Goal: Task Accomplishment & Management: Use online tool/utility

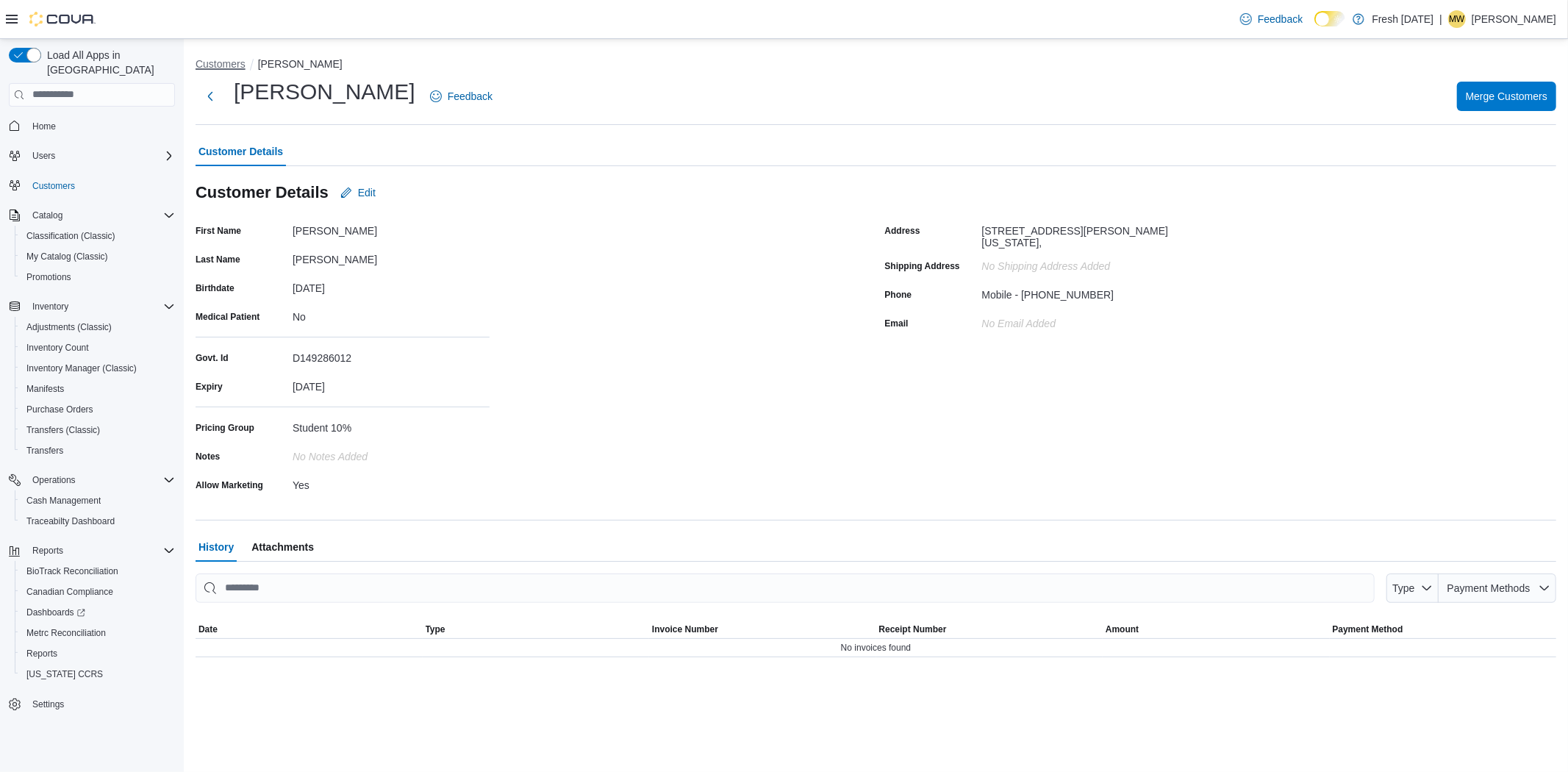
click at [236, 61] on button "Customers" at bounding box center [220, 64] width 50 height 11
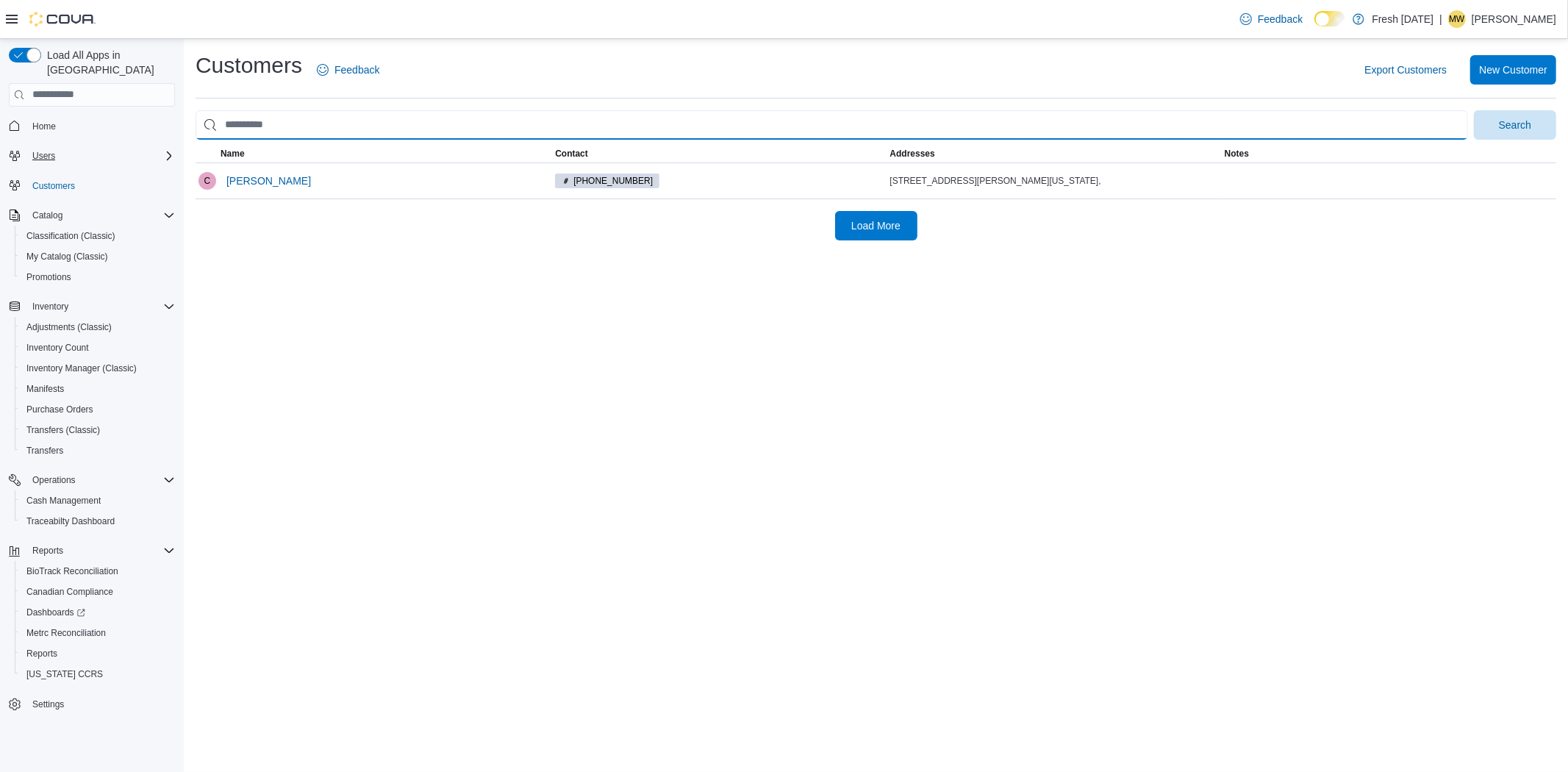
drag, startPoint x: 289, startPoint y: 130, endPoint x: 161, endPoint y: 135, distance: 128.1
click at [165, 137] on div "Load All Apps in New Hub Home Users Customers Catalog Classification (Classic) …" at bounding box center [784, 405] width 1568 height 734
type input "**********"
click at [1473, 110] on button "Search" at bounding box center [1514, 124] width 83 height 29
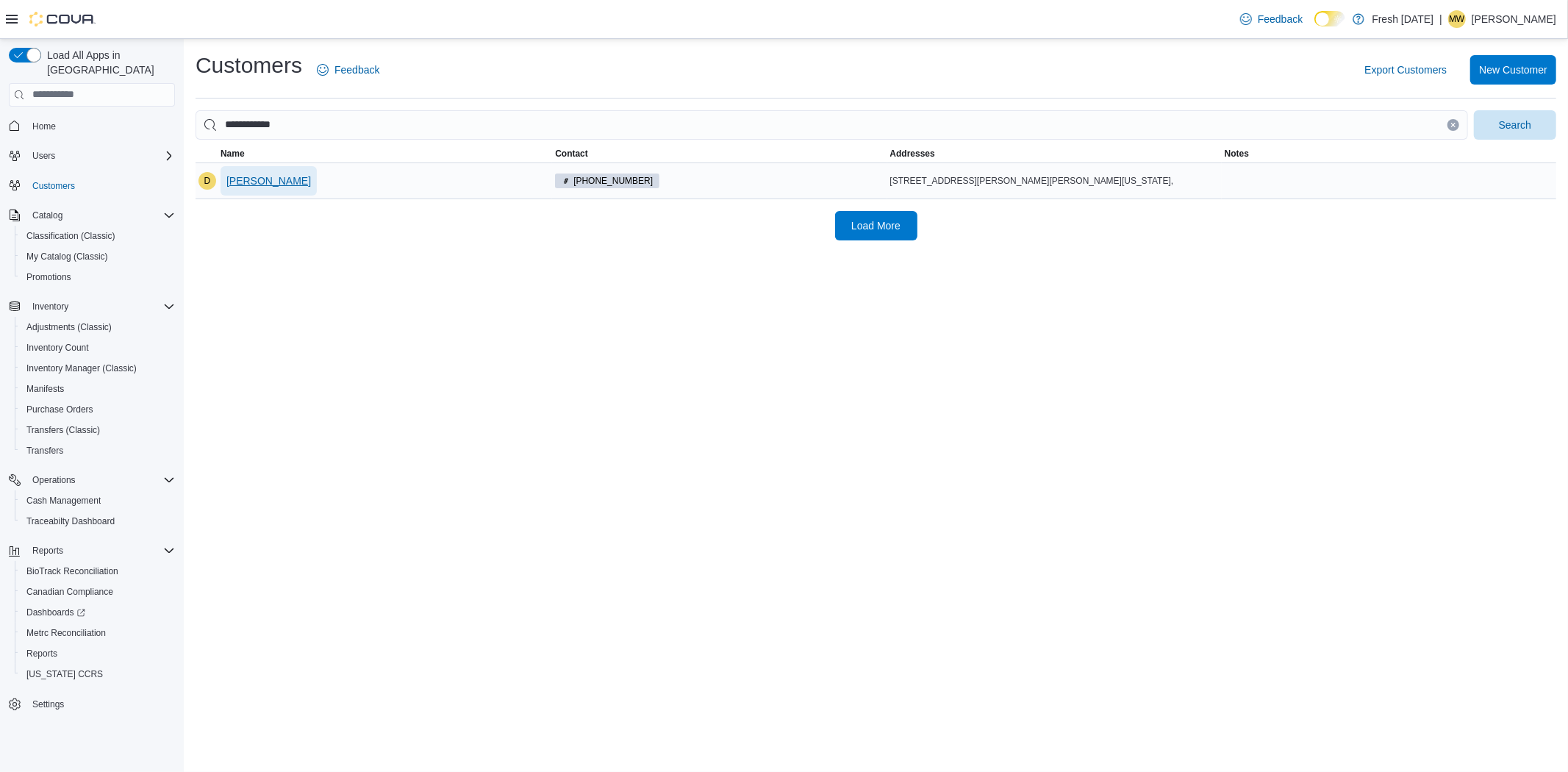
click at [254, 180] on span "[PERSON_NAME]" at bounding box center [268, 180] width 84 height 14
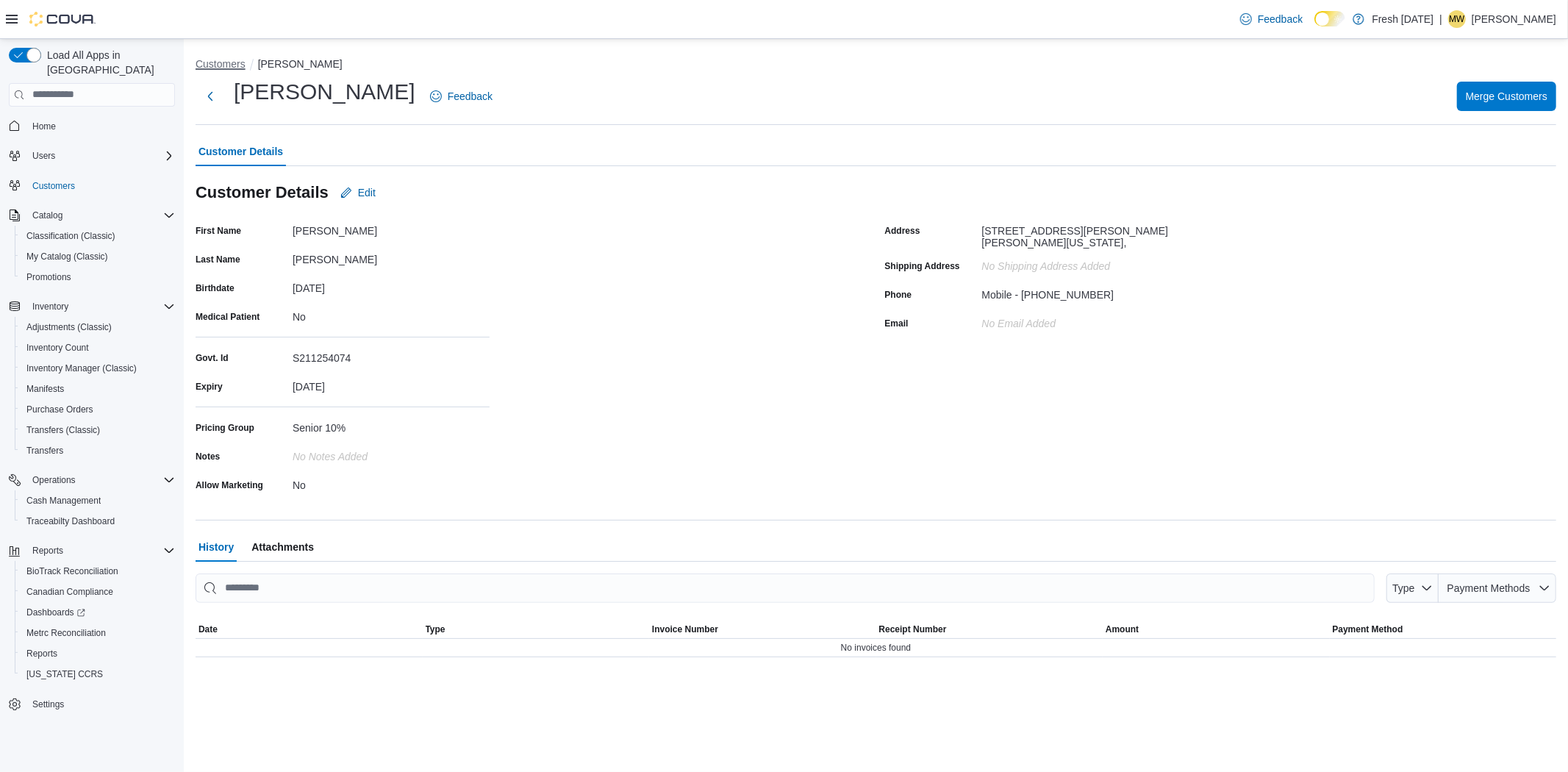
click at [224, 68] on button "Customers" at bounding box center [220, 64] width 50 height 11
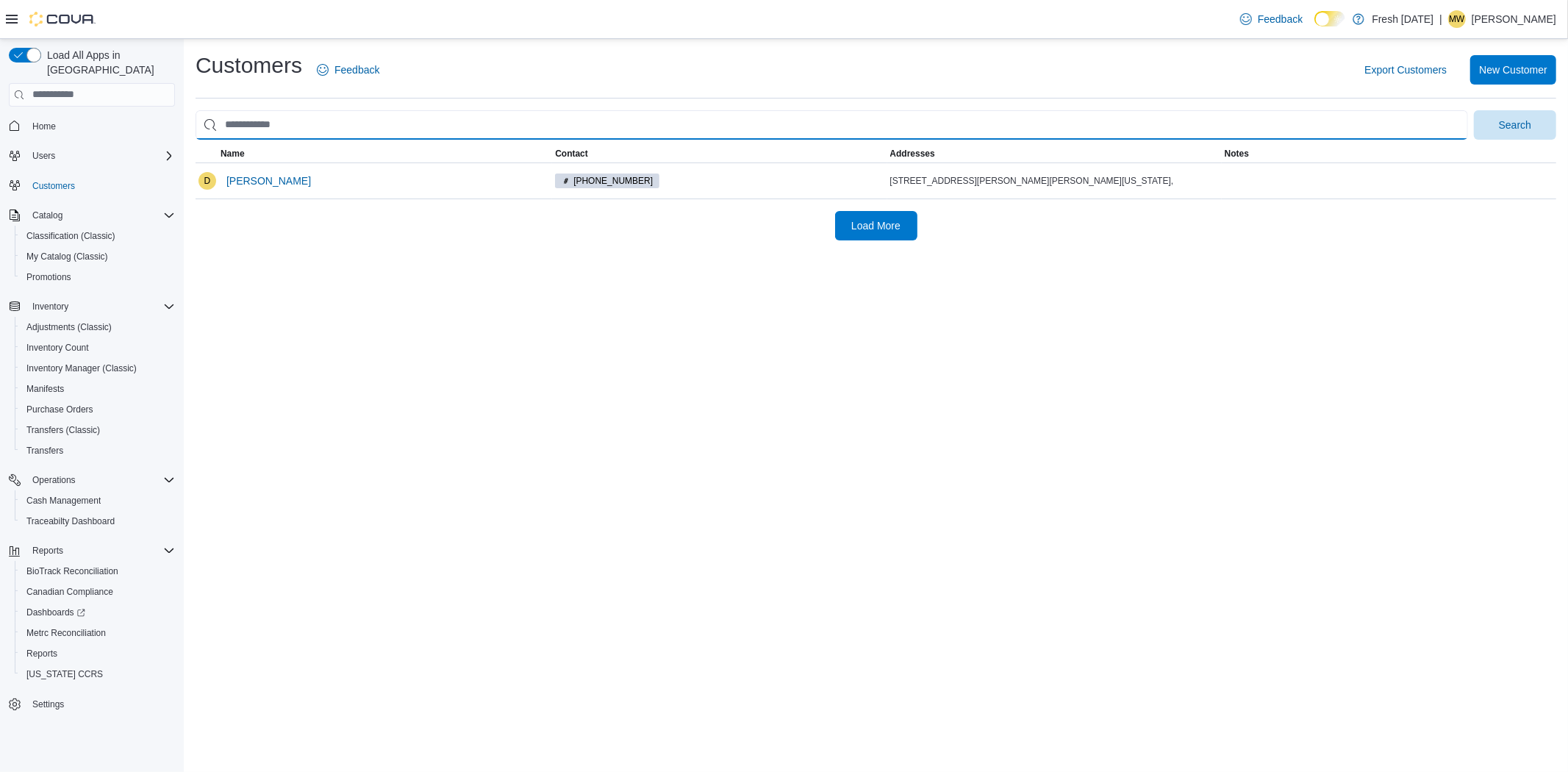
click at [262, 128] on input "search" at bounding box center [831, 124] width 1272 height 29
type input "**********"
click at [1473, 110] on button "Search" at bounding box center [1514, 124] width 83 height 29
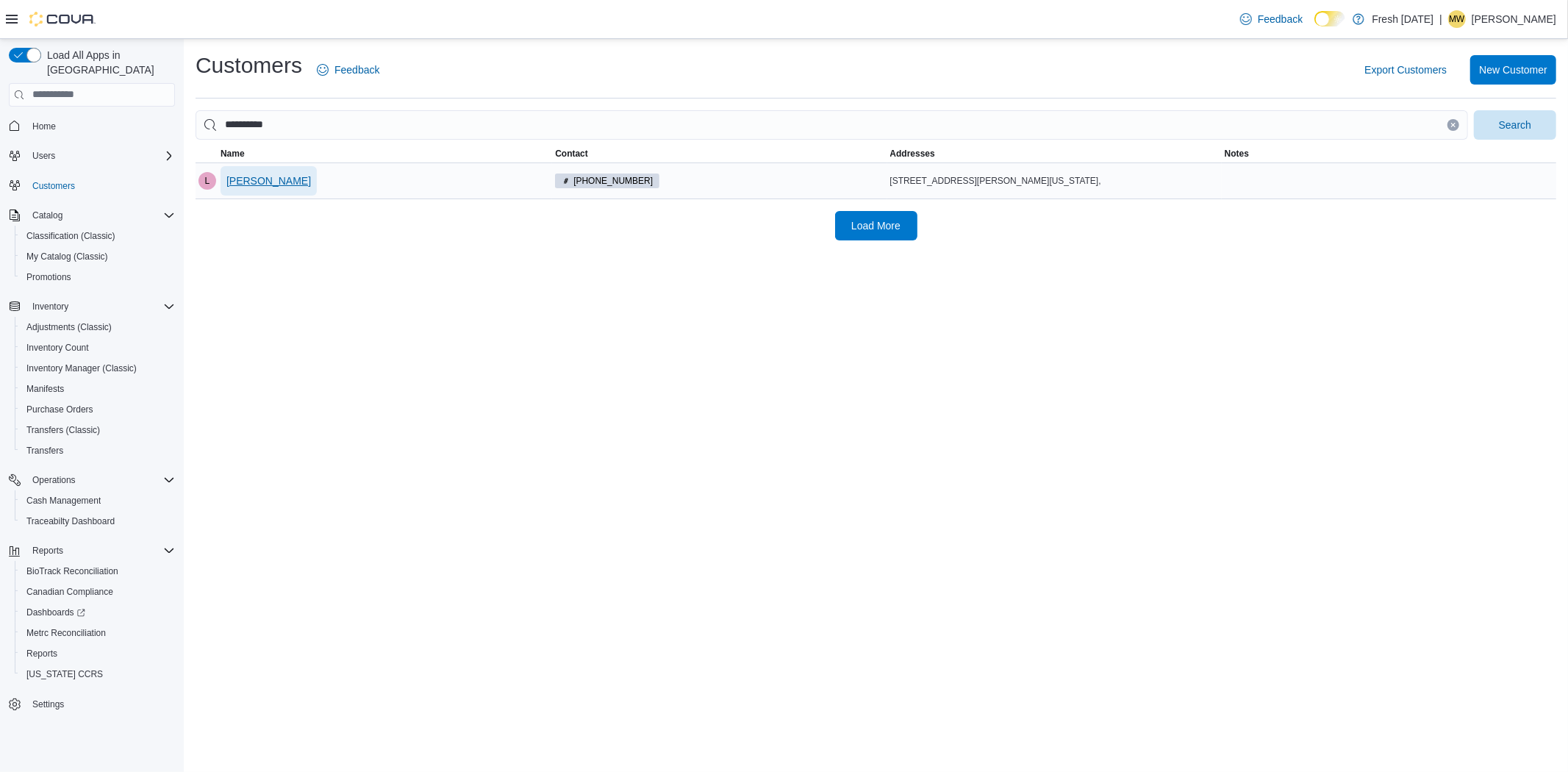
click at [277, 180] on span "[PERSON_NAME]" at bounding box center [268, 180] width 84 height 14
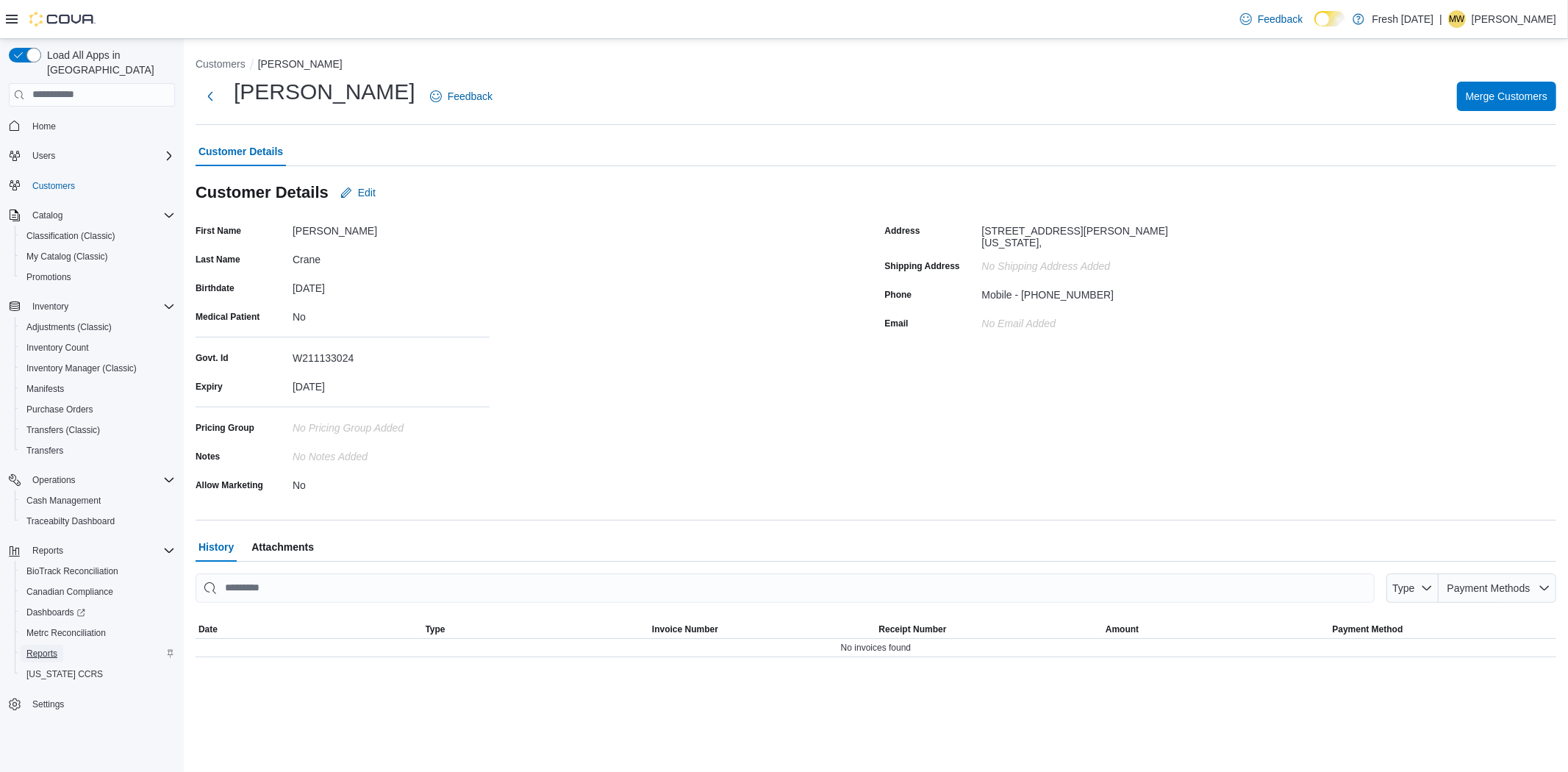
click at [43, 648] on span "Reports" at bounding box center [42, 653] width 31 height 11
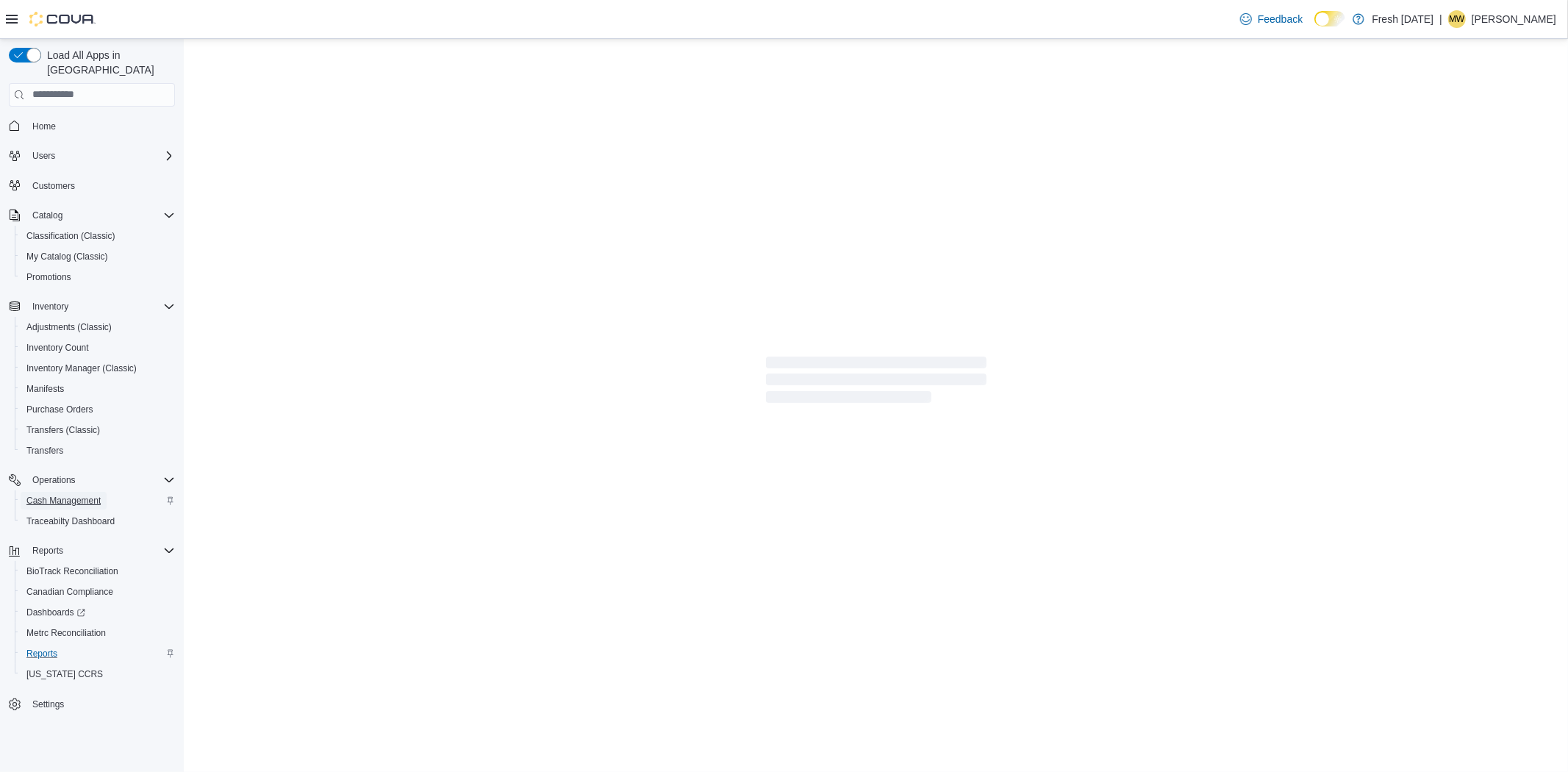
click at [76, 495] on span "Cash Management" at bounding box center [64, 500] width 74 height 11
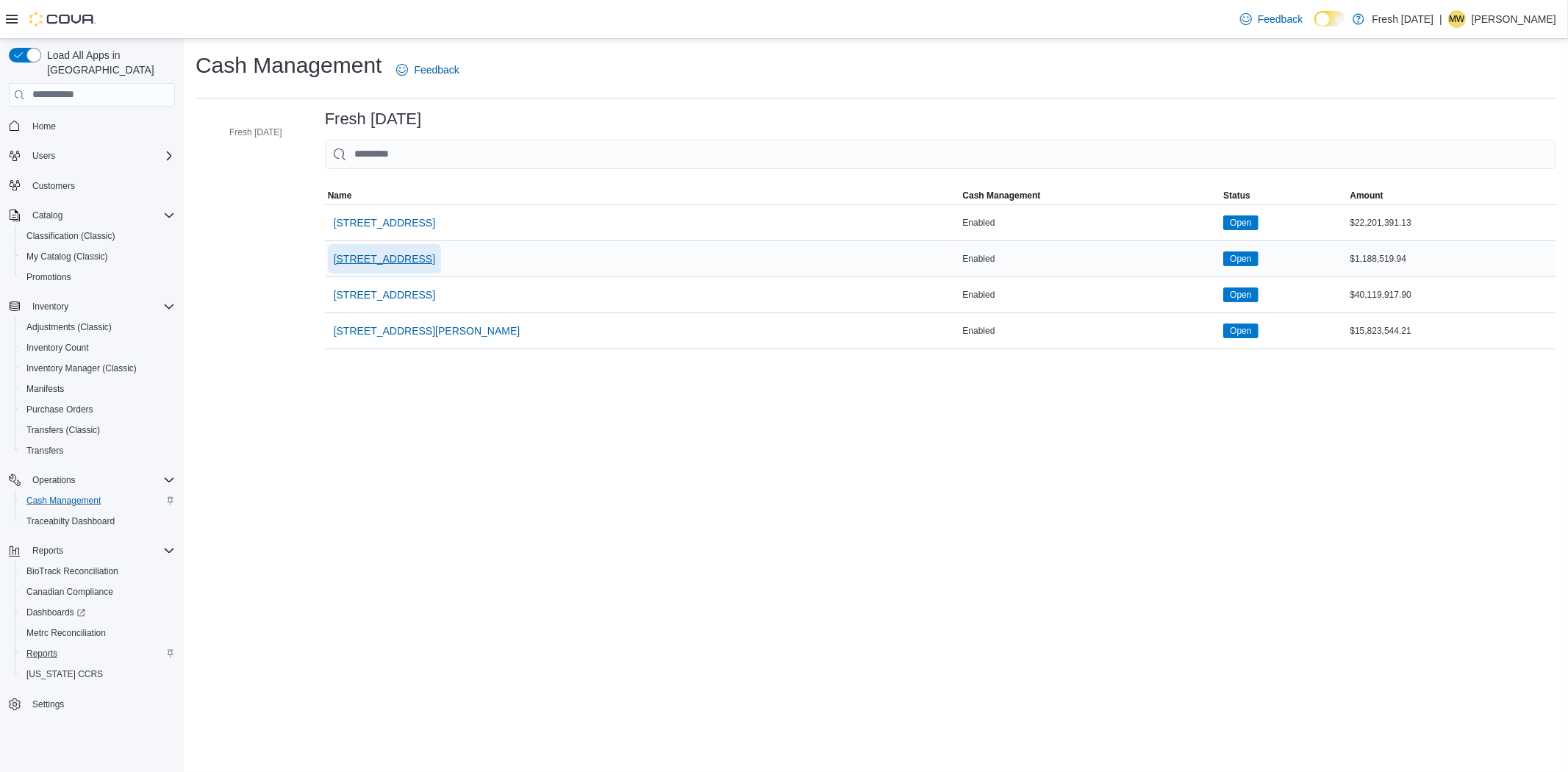
click at [377, 260] on span "[STREET_ADDRESS]" at bounding box center [384, 258] width 102 height 14
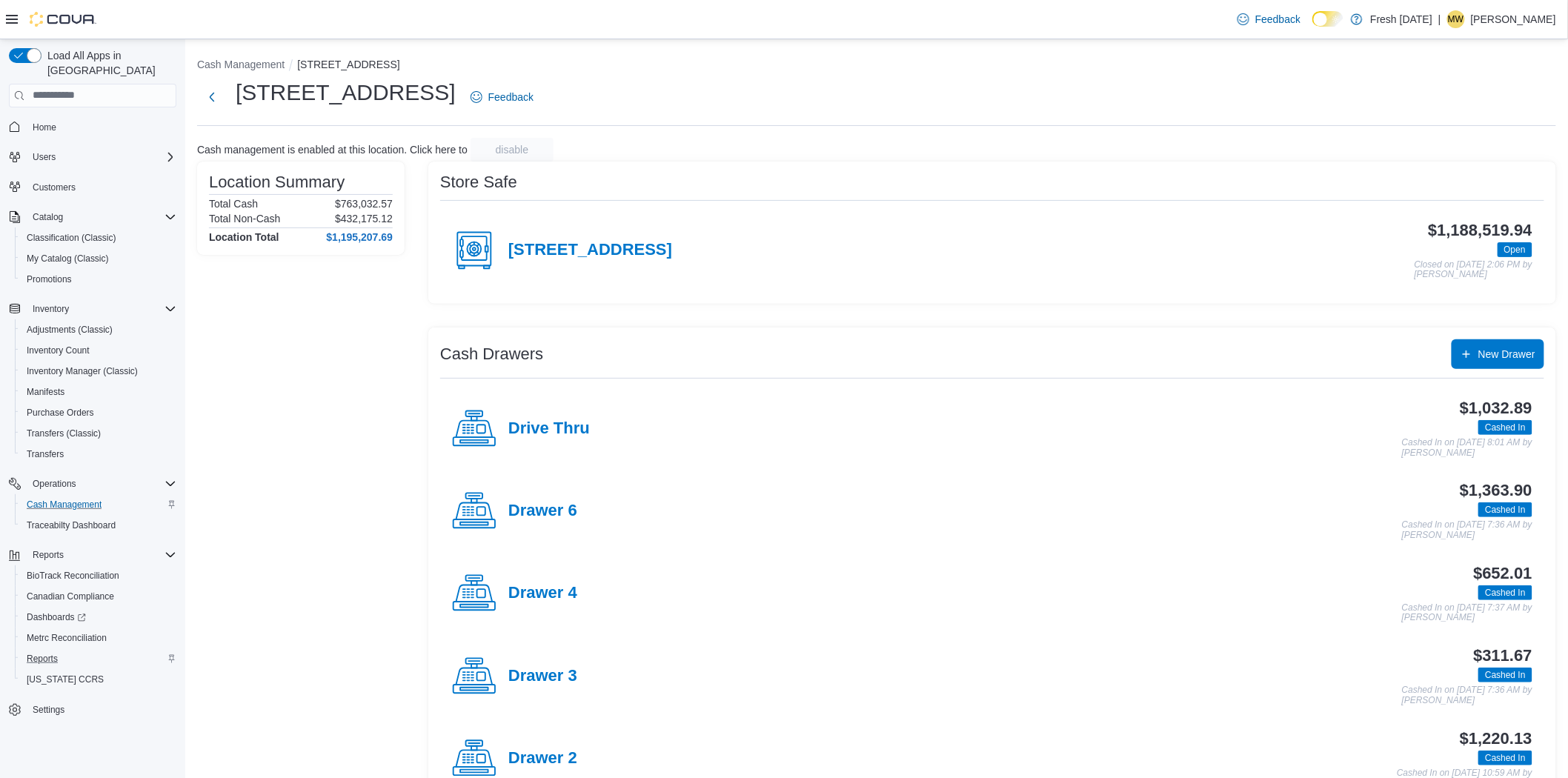
click at [564, 500] on div "Drawer 6" at bounding box center [514, 511] width 125 height 44
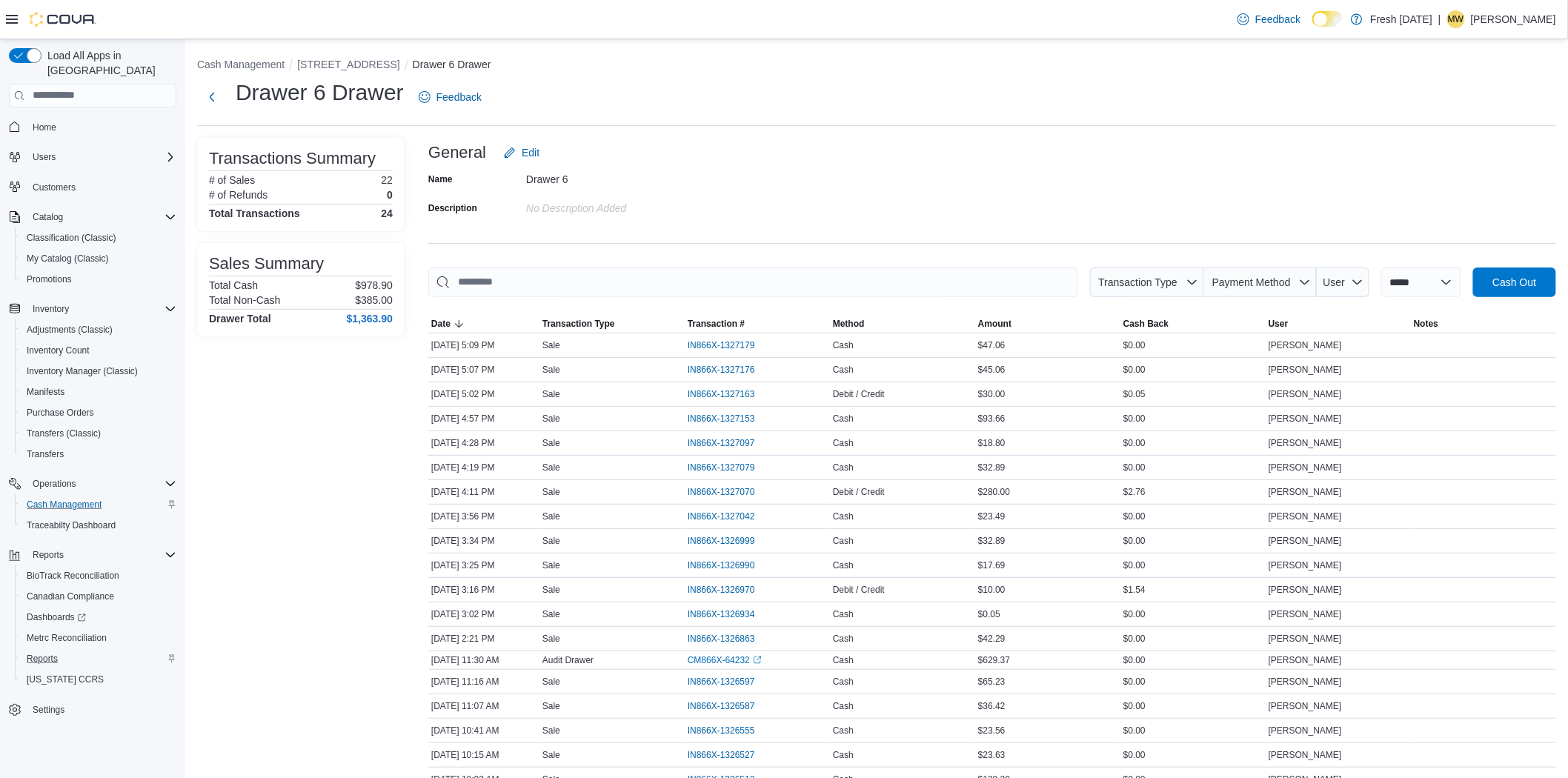
click at [321, 57] on li "[STREET_ADDRESS]" at bounding box center [354, 64] width 115 height 14
click at [211, 99] on button "Next" at bounding box center [212, 96] width 30 height 30
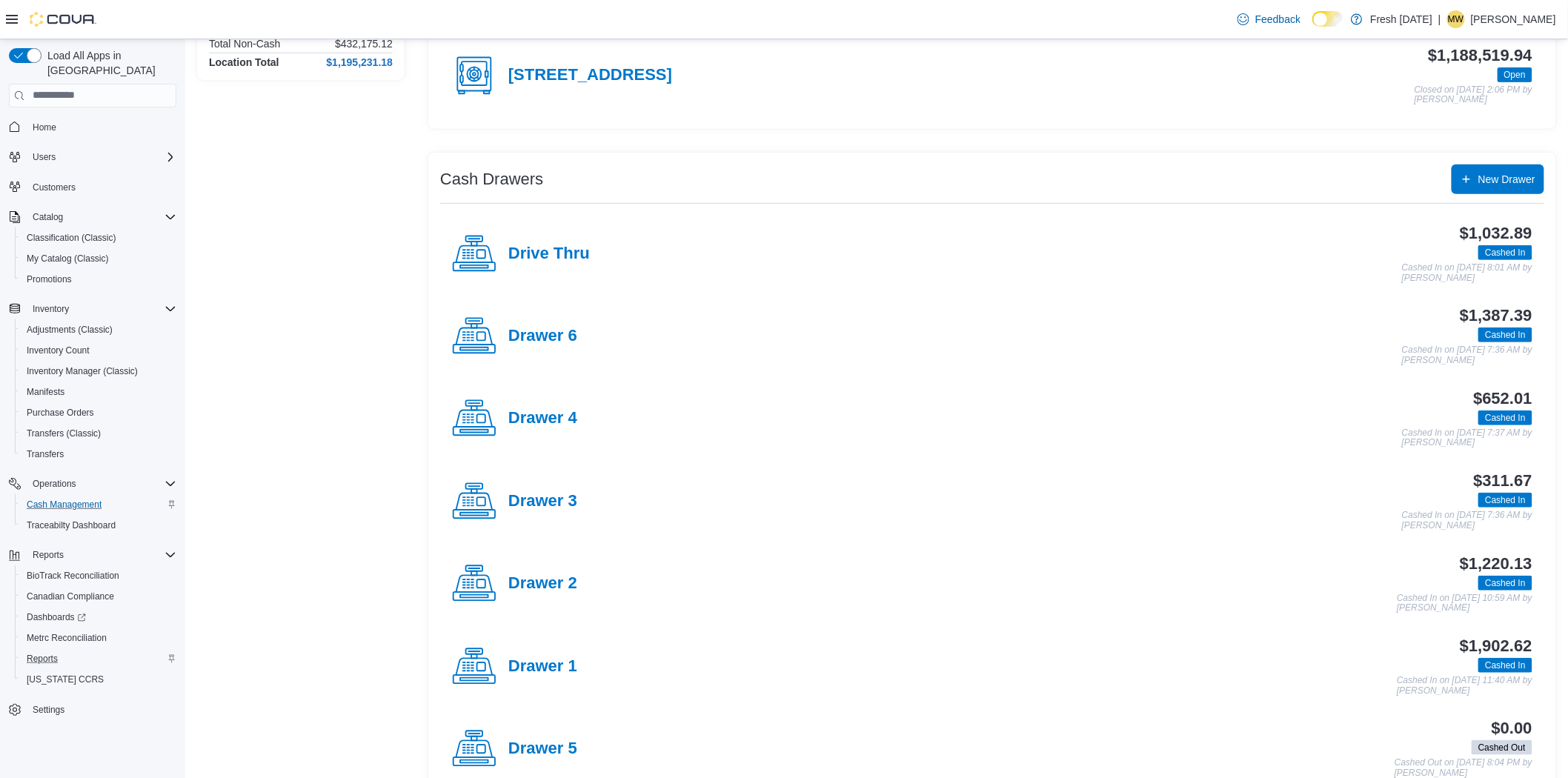
scroll to position [211, 0]
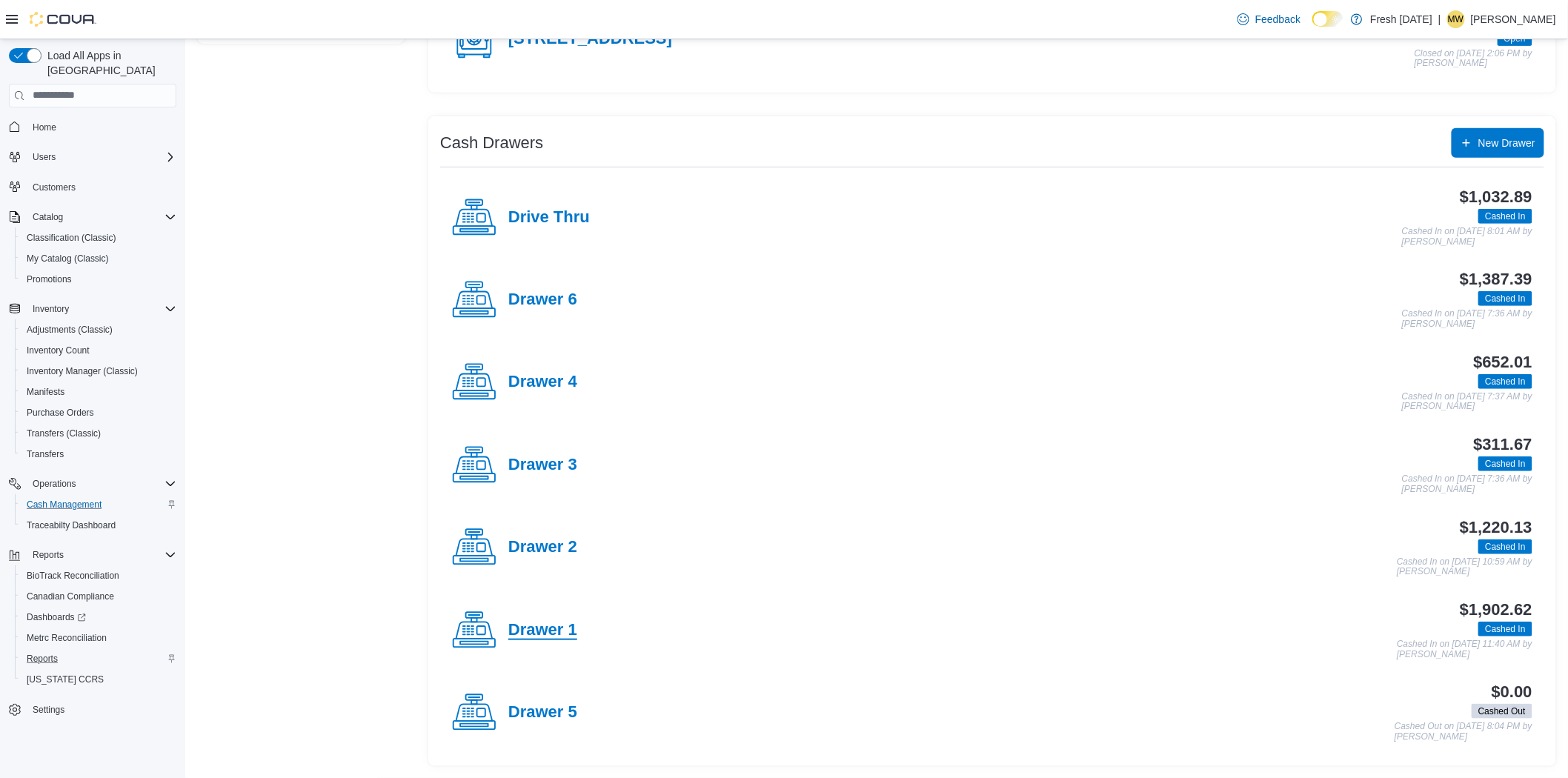
click at [550, 633] on h4 "Drawer 1" at bounding box center [543, 631] width 69 height 19
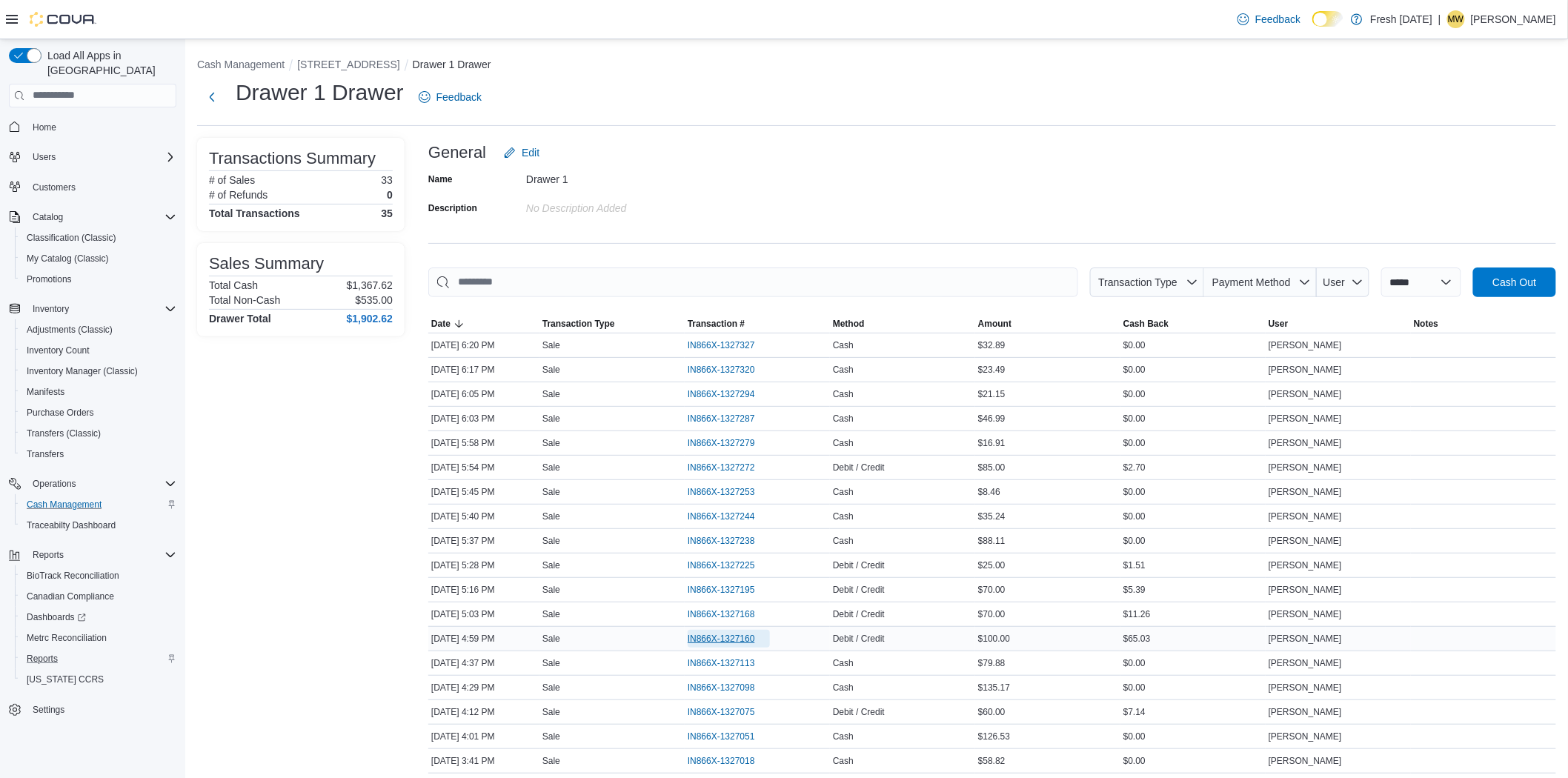
click at [703, 635] on span "IN866X-1327160" at bounding box center [722, 638] width 67 height 11
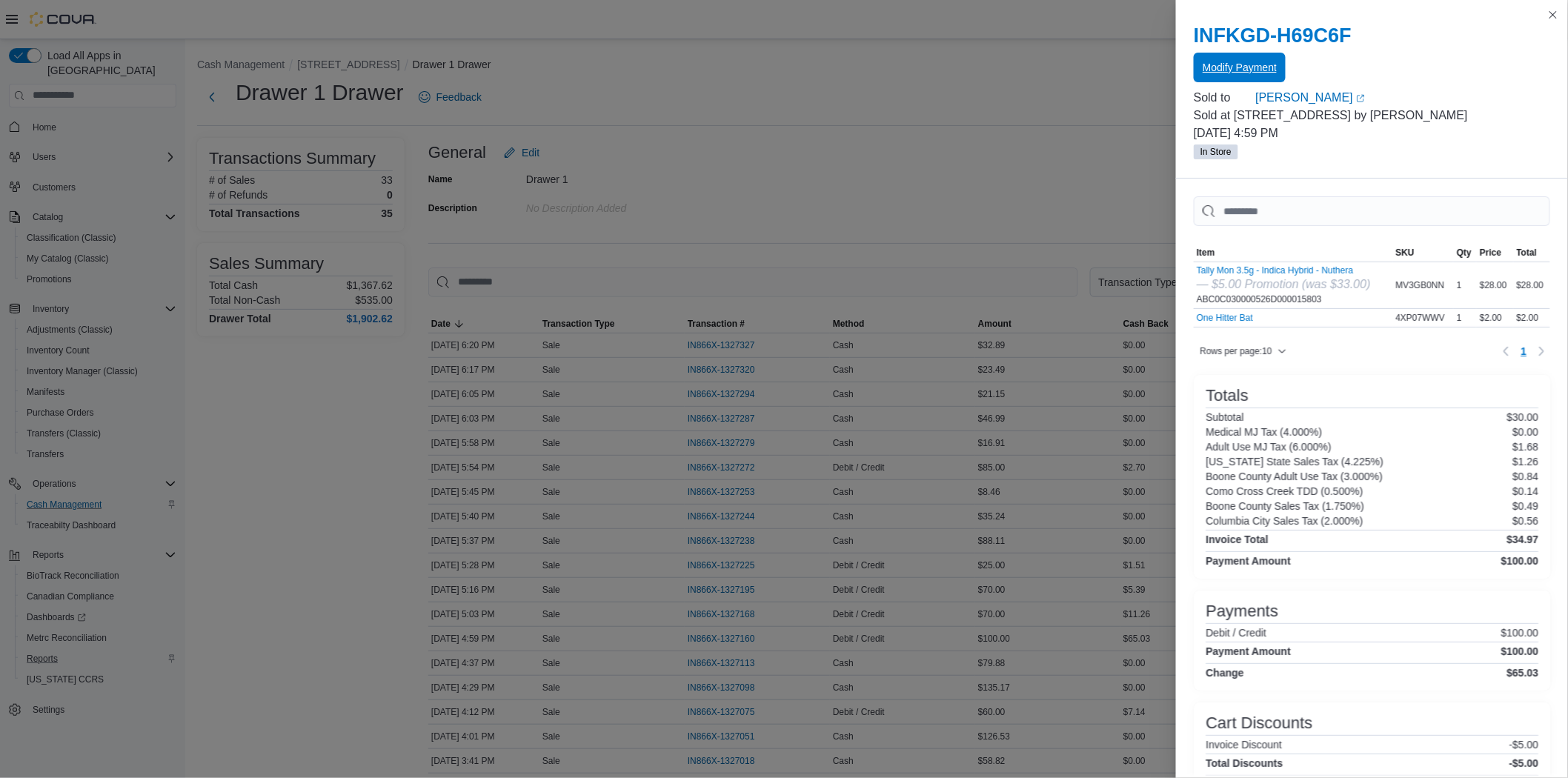
click at [1242, 78] on span "Modify Payment" at bounding box center [1240, 67] width 74 height 30
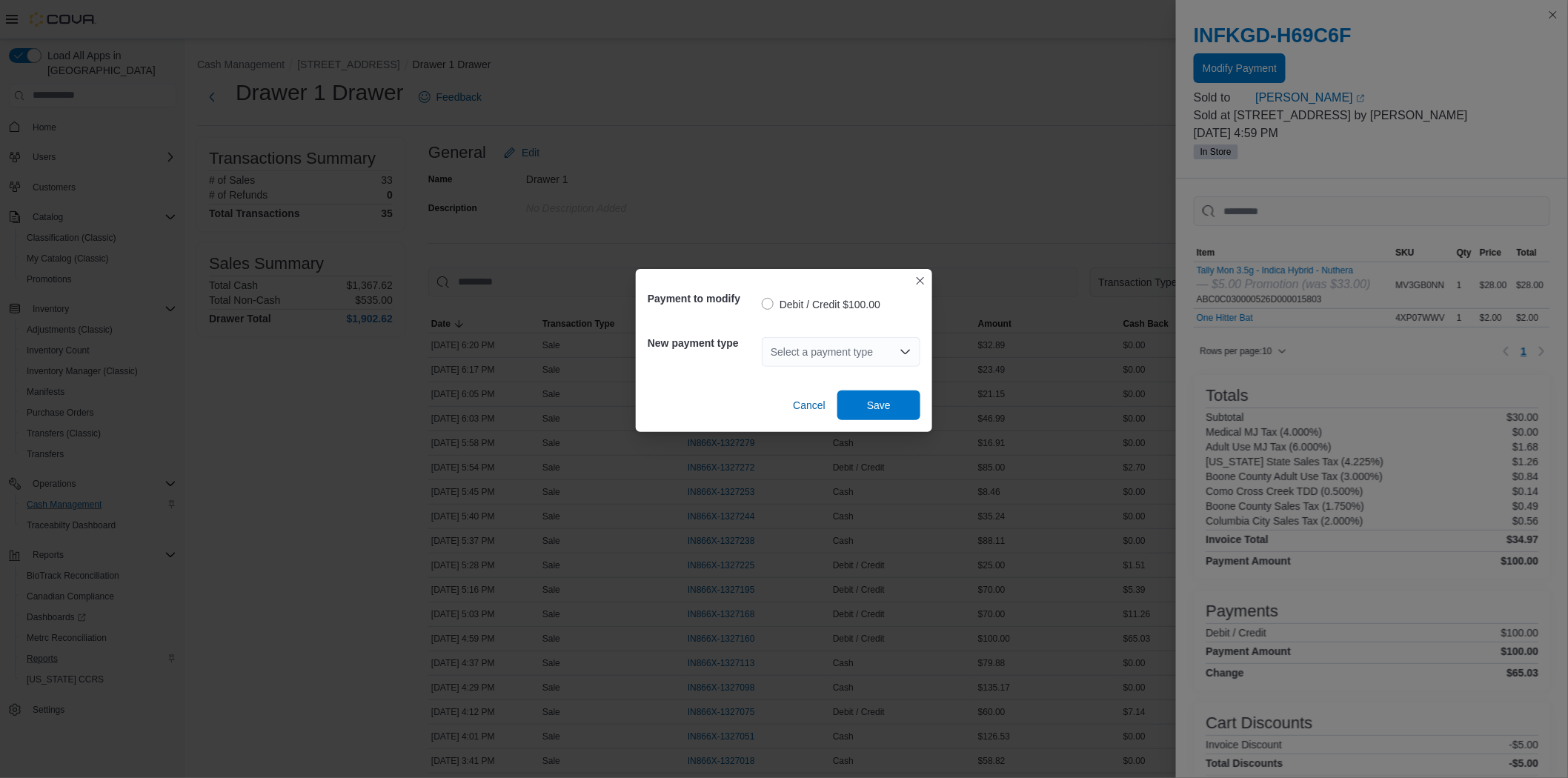
click at [863, 346] on div "Select a payment type" at bounding box center [841, 351] width 159 height 30
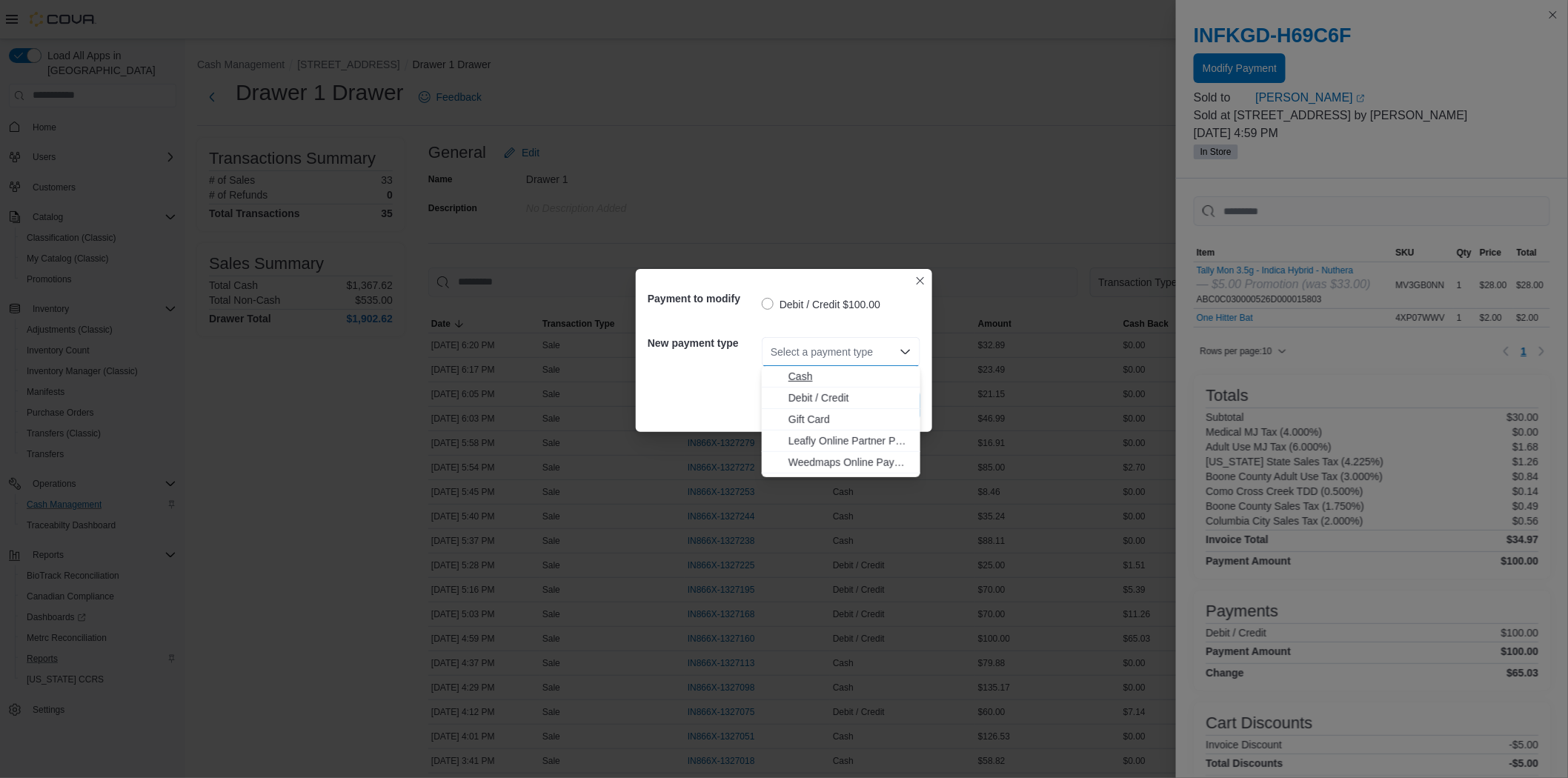
click at [846, 384] on button "Cash" at bounding box center [841, 376] width 159 height 21
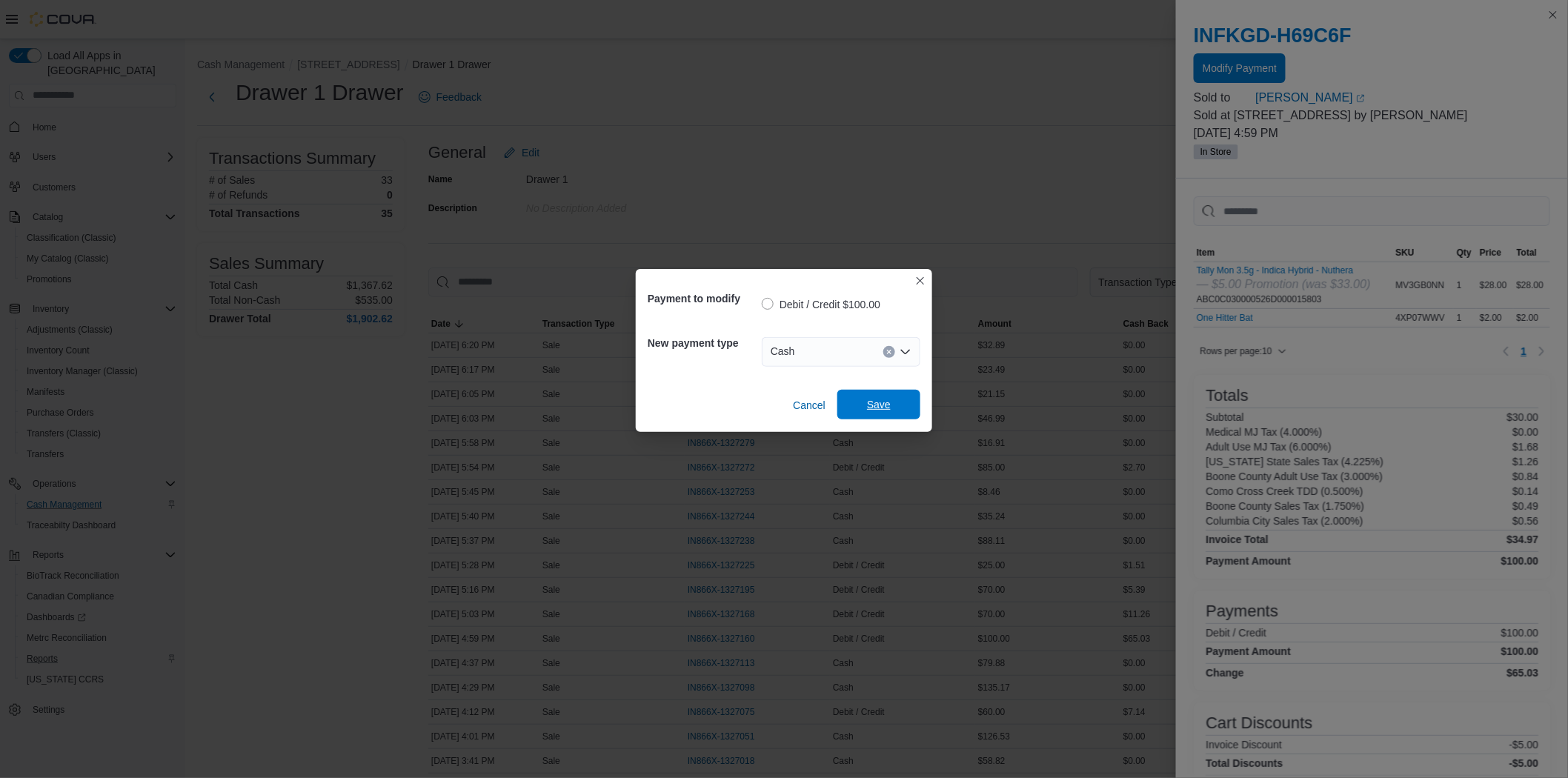
click at [878, 411] on span "Save" at bounding box center [879, 404] width 65 height 30
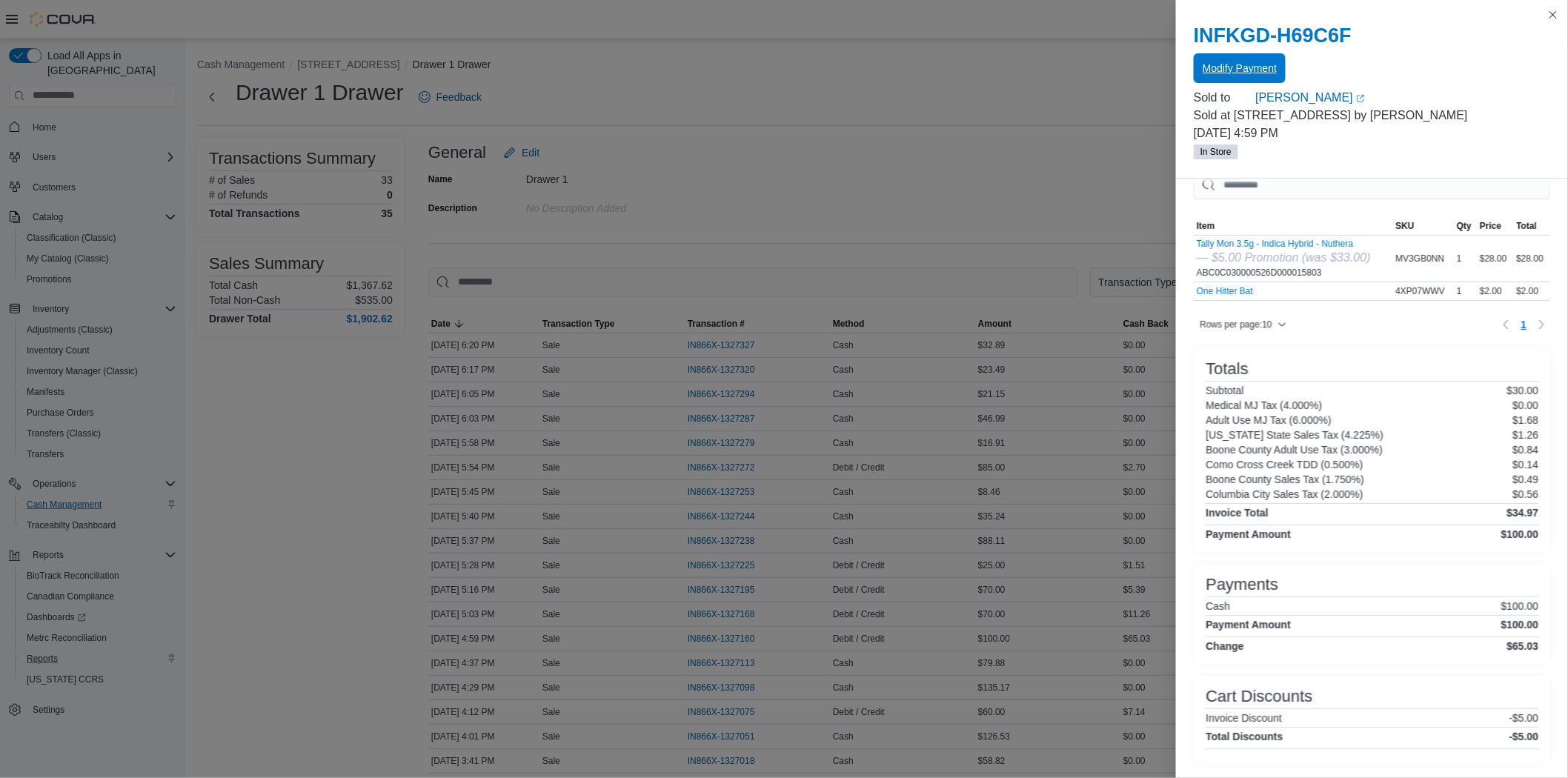
scroll to position [54, 0]
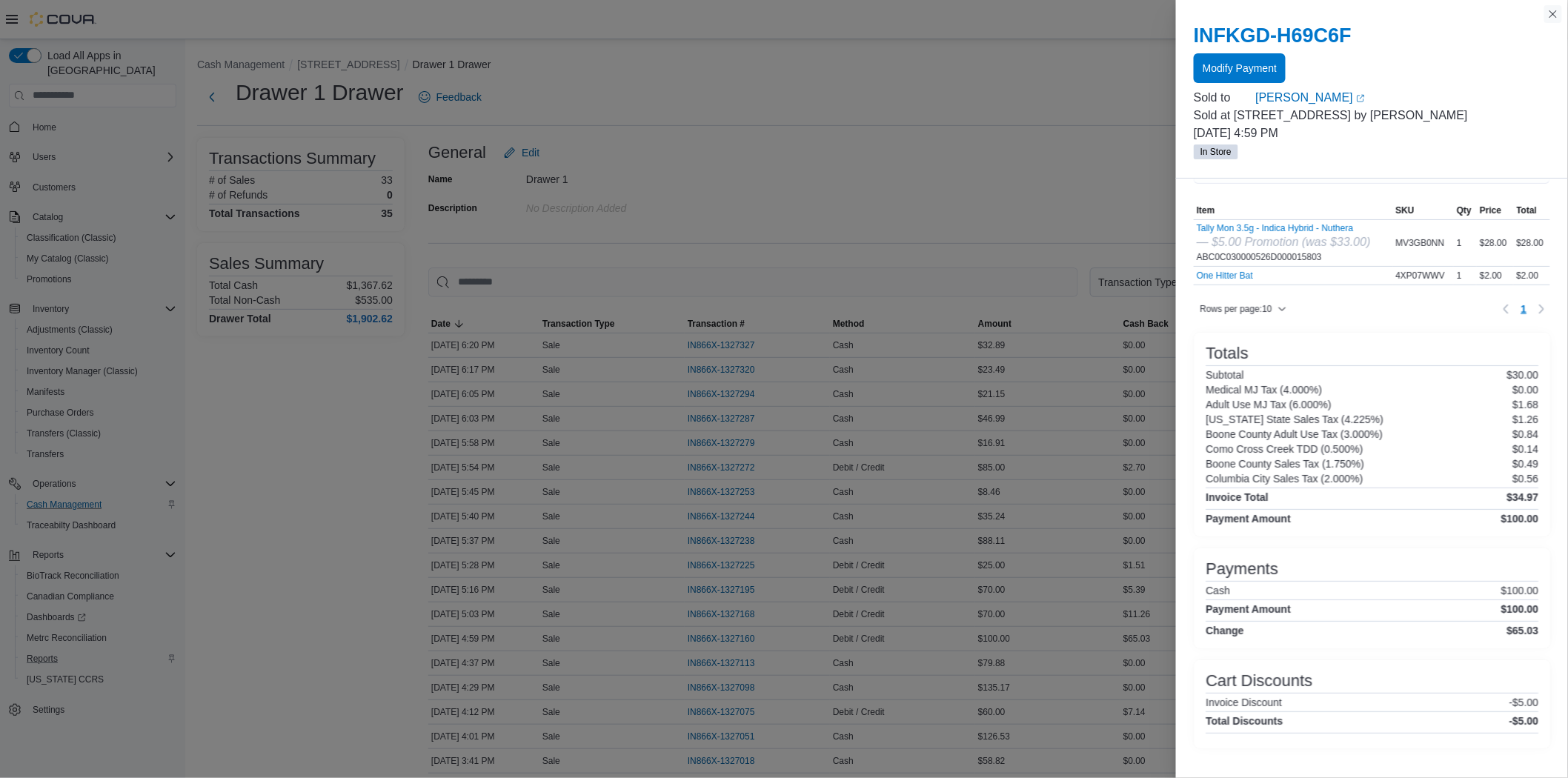
click at [1547, 18] on button "Close this dialog" at bounding box center [1554, 13] width 18 height 18
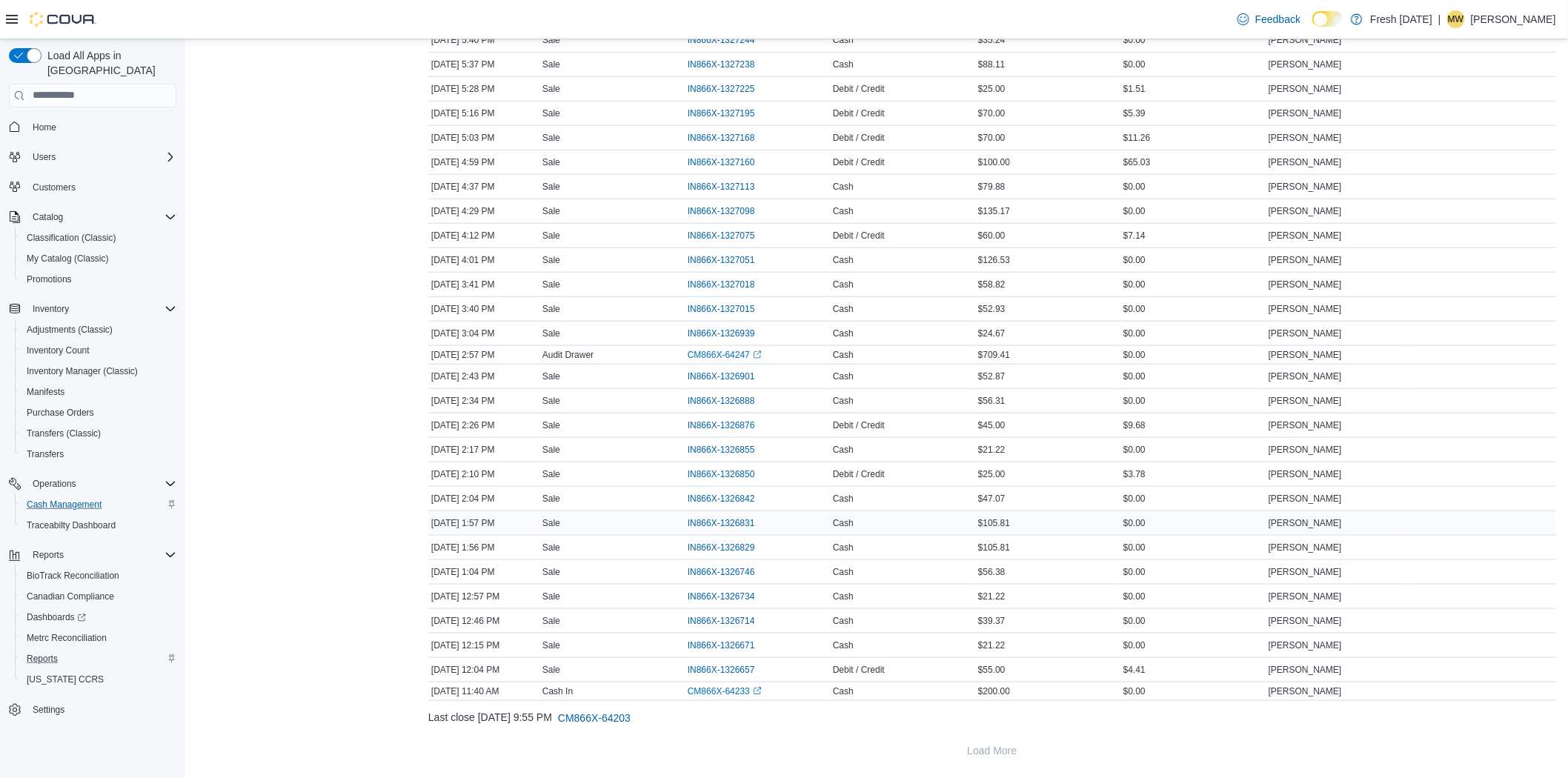
scroll to position [395, 0]
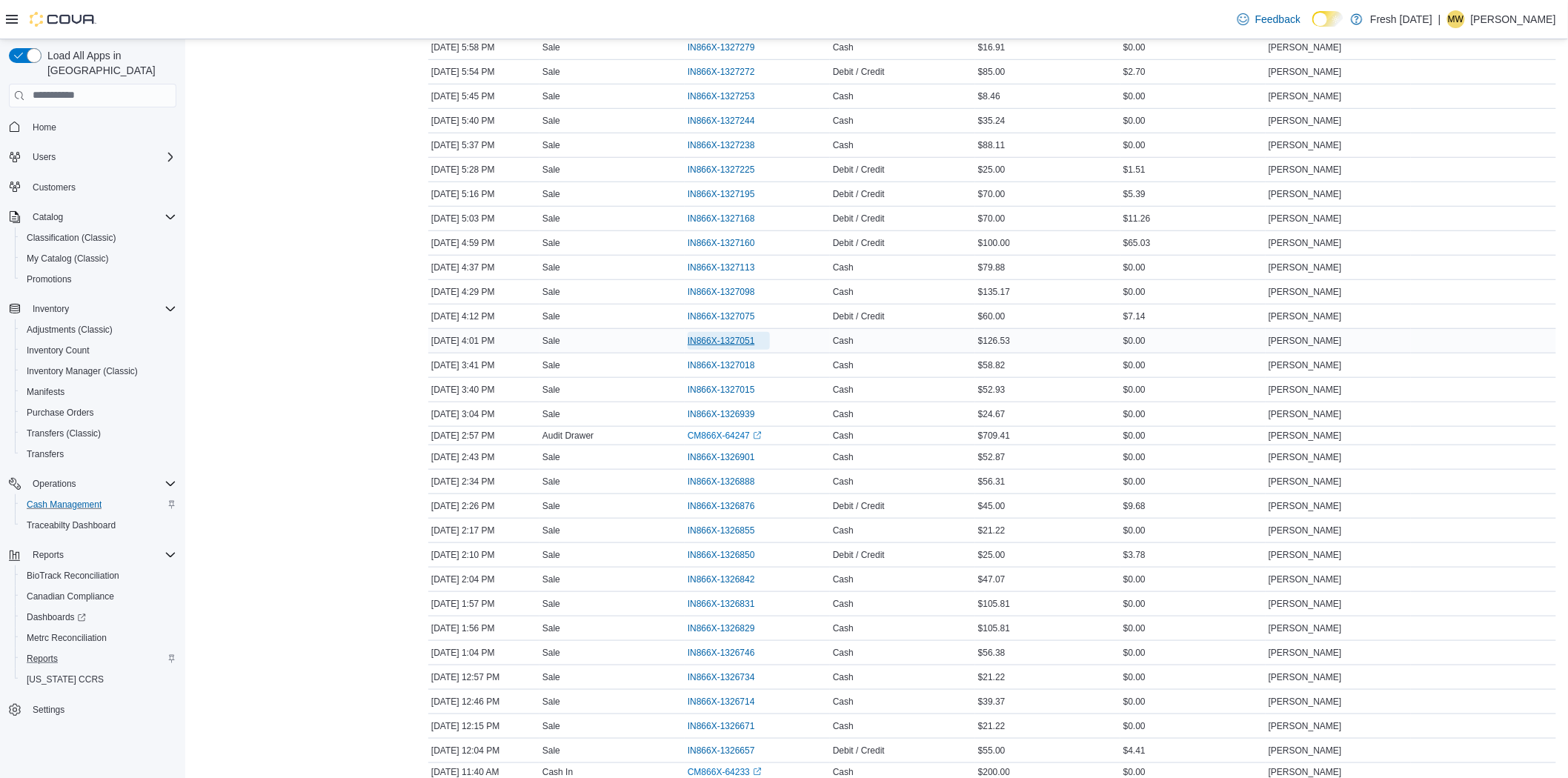
click at [717, 338] on span "IN866X-1327051" at bounding box center [722, 341] width 67 height 11
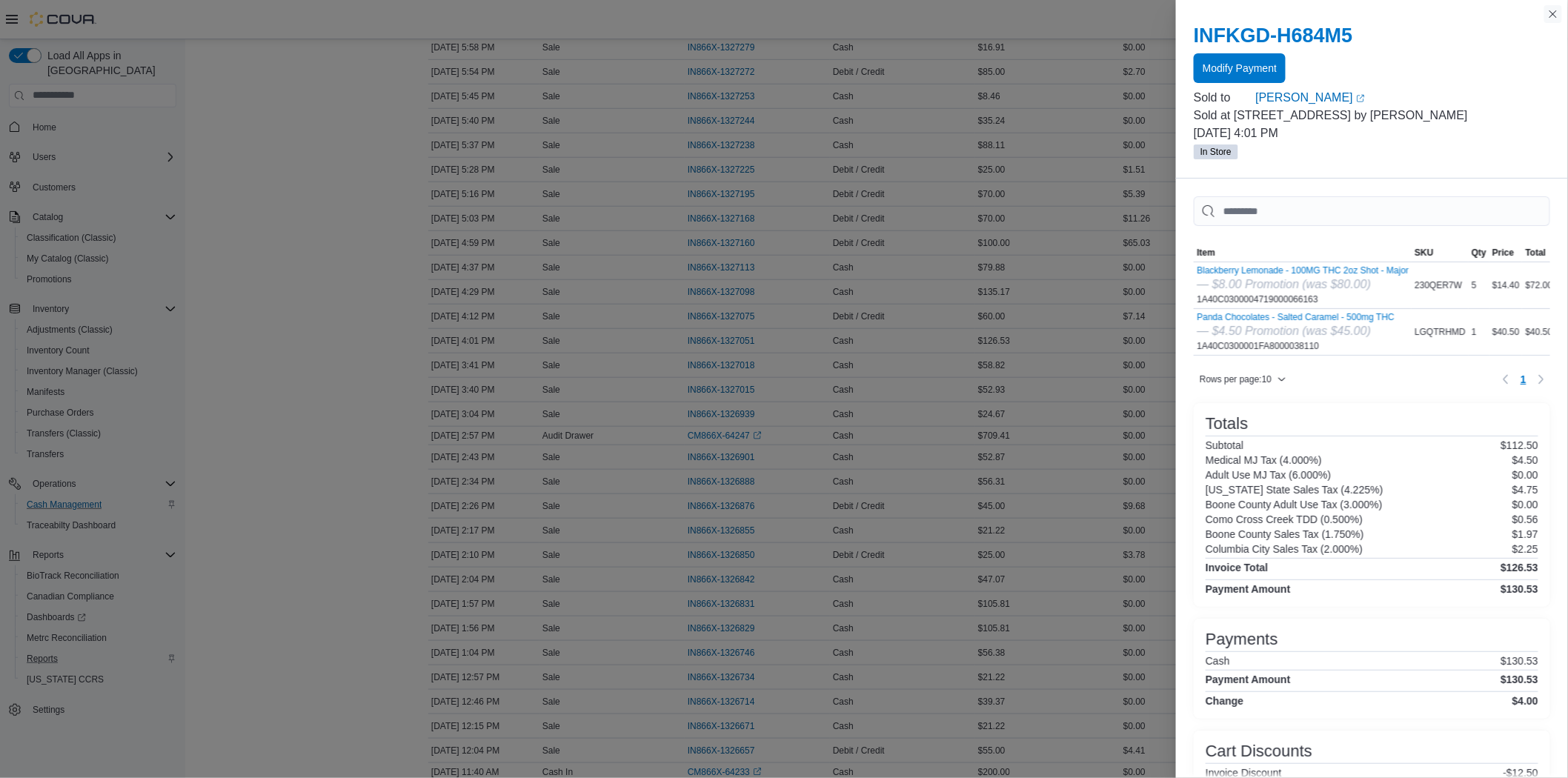
click at [1547, 20] on button "Close this dialog" at bounding box center [1554, 13] width 18 height 18
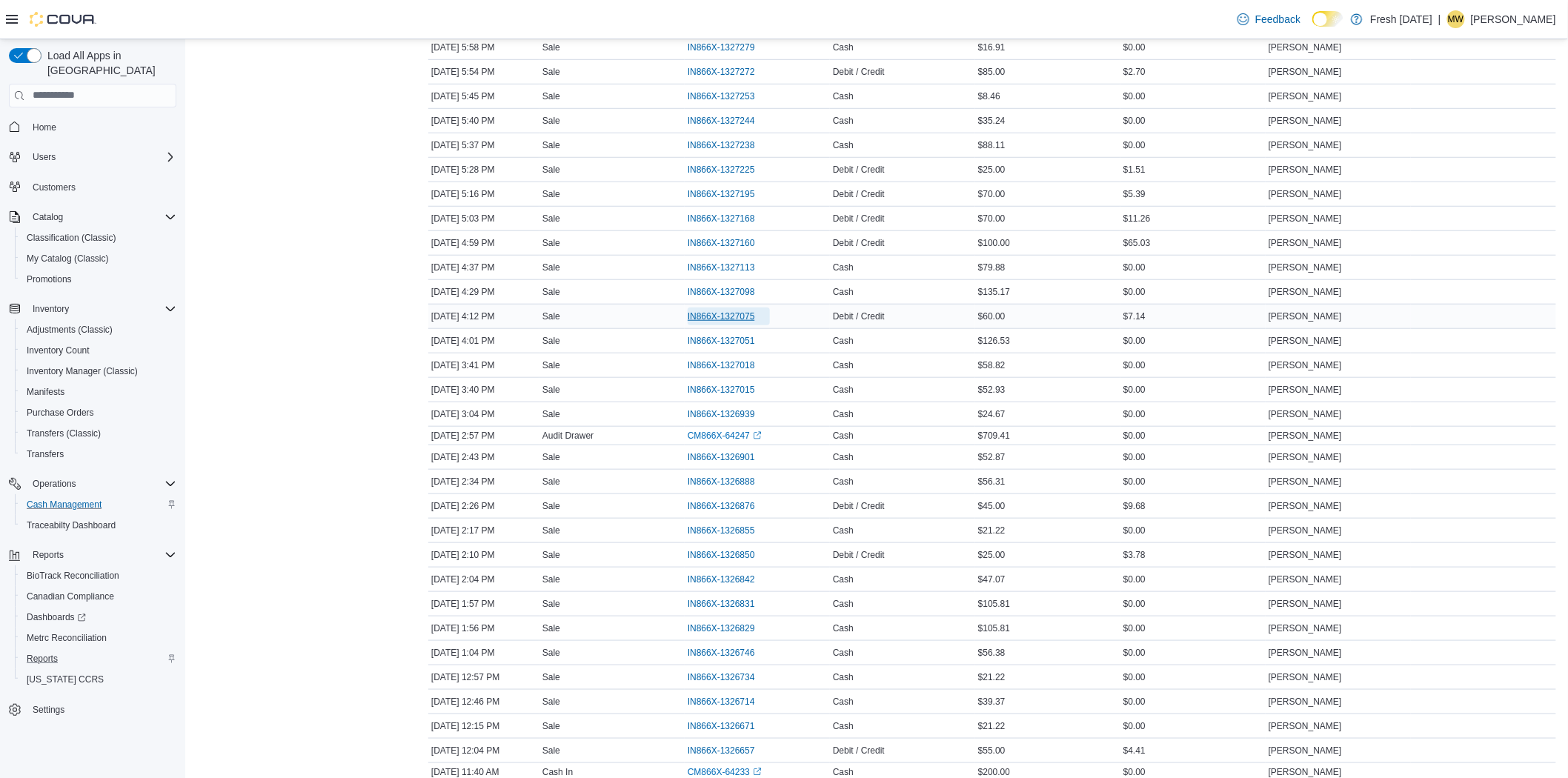
click at [730, 312] on span "IN866X-1327075" at bounding box center [722, 316] width 67 height 11
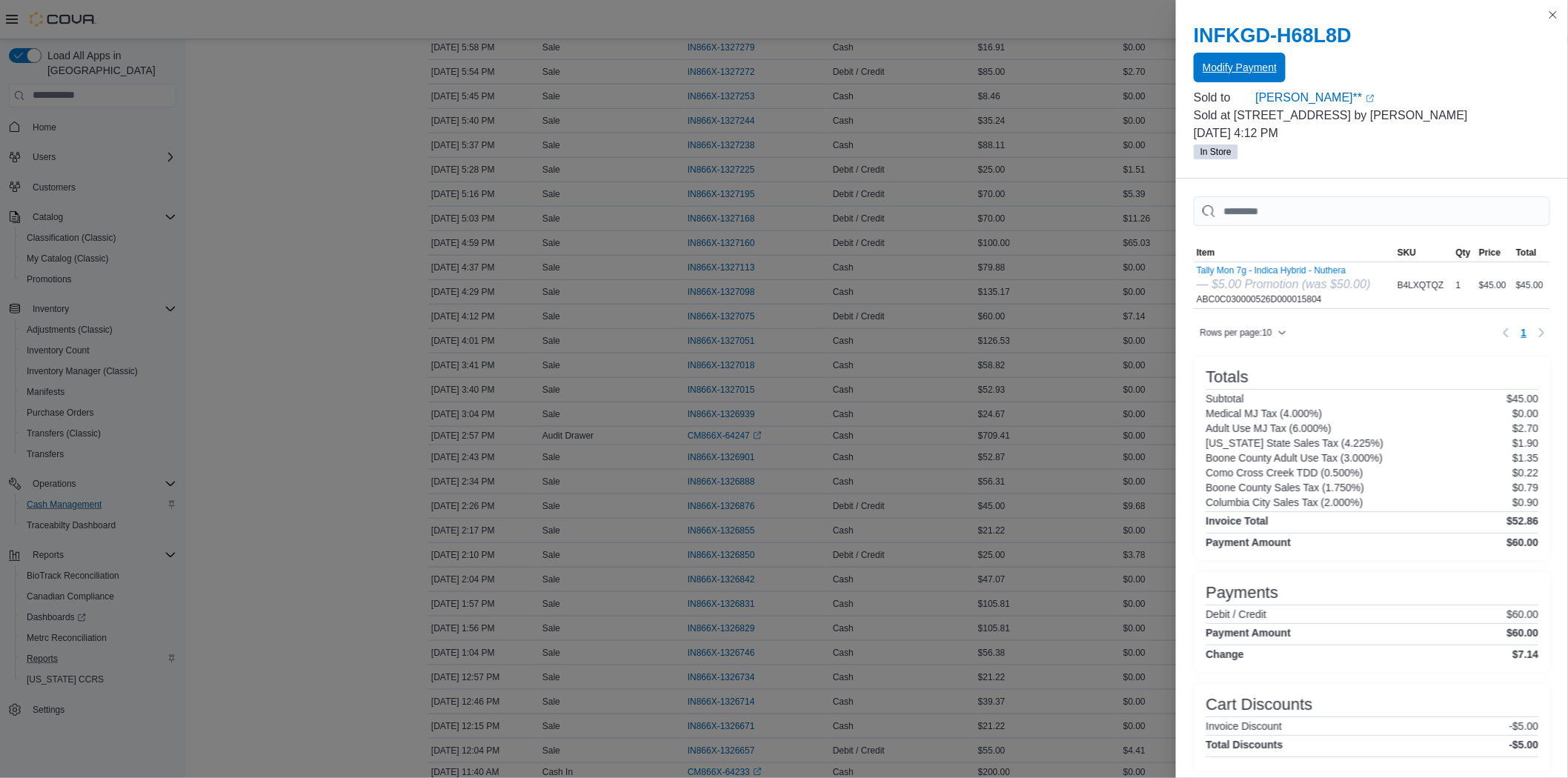
click at [1251, 70] on span "Modify Payment" at bounding box center [1240, 67] width 74 height 14
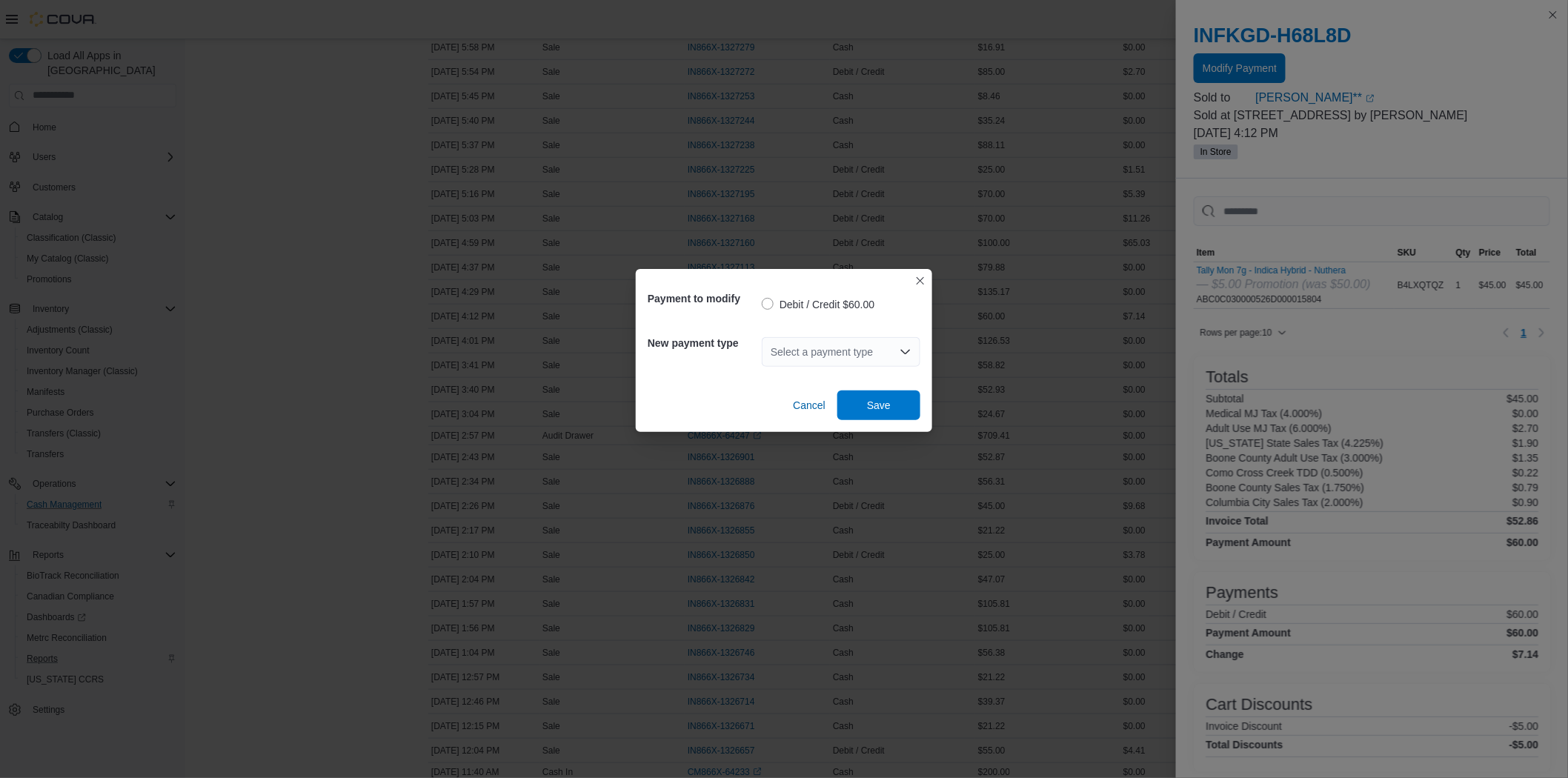
click at [862, 352] on div "Select a payment type" at bounding box center [841, 351] width 159 height 30
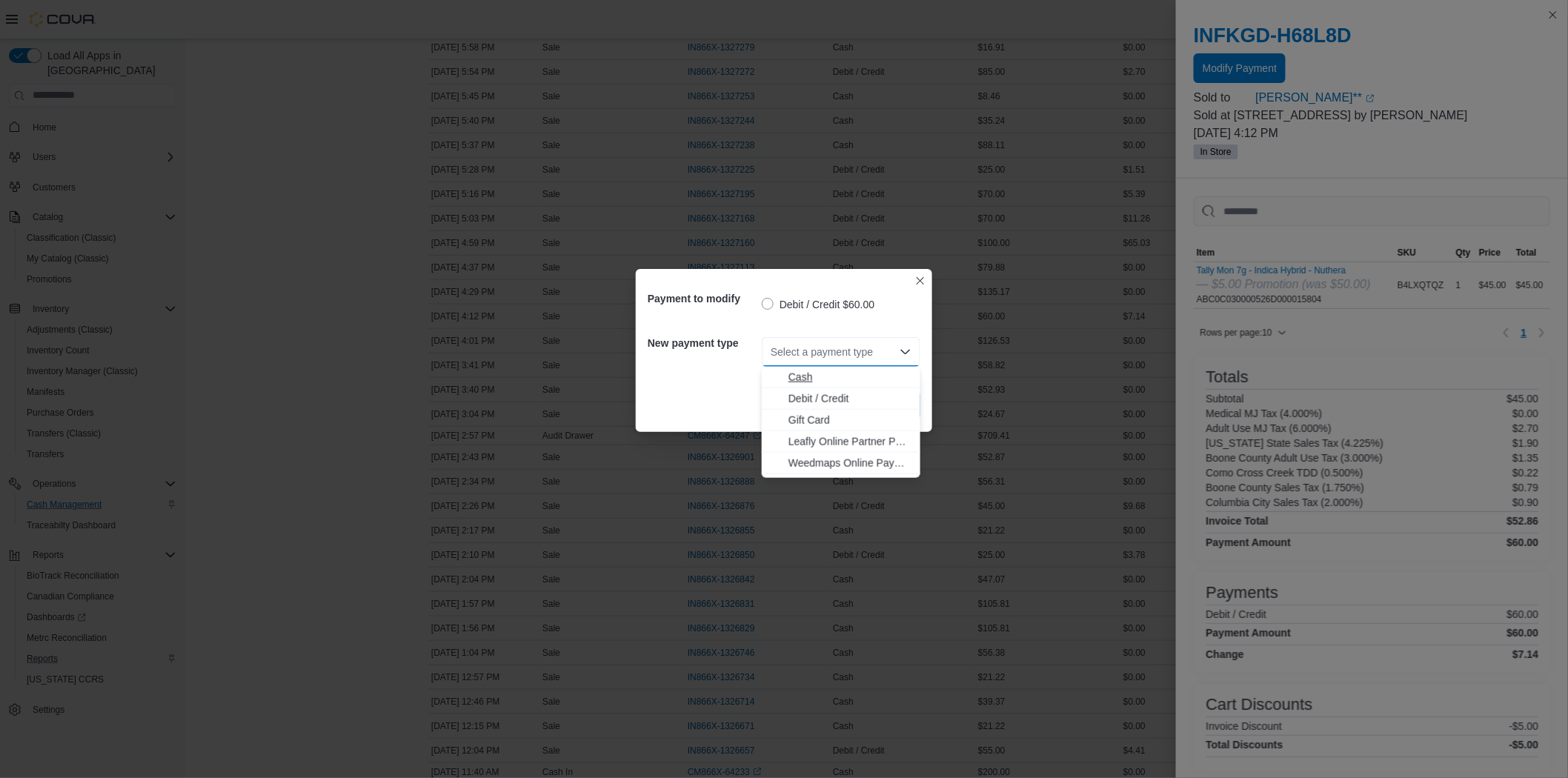
click at [834, 378] on span "Cash" at bounding box center [850, 376] width 123 height 14
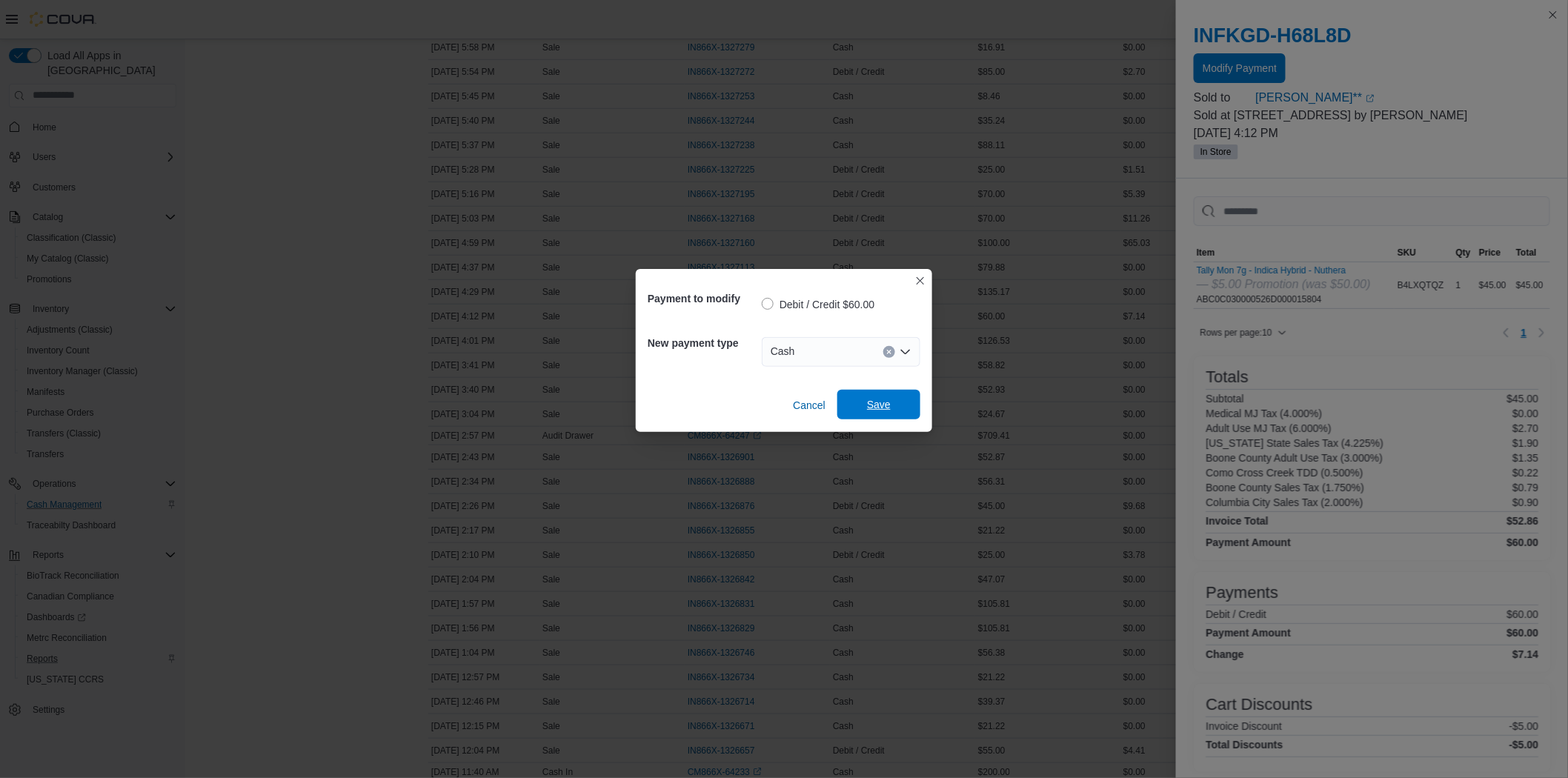
click at [885, 412] on span "Save" at bounding box center [879, 404] width 65 height 30
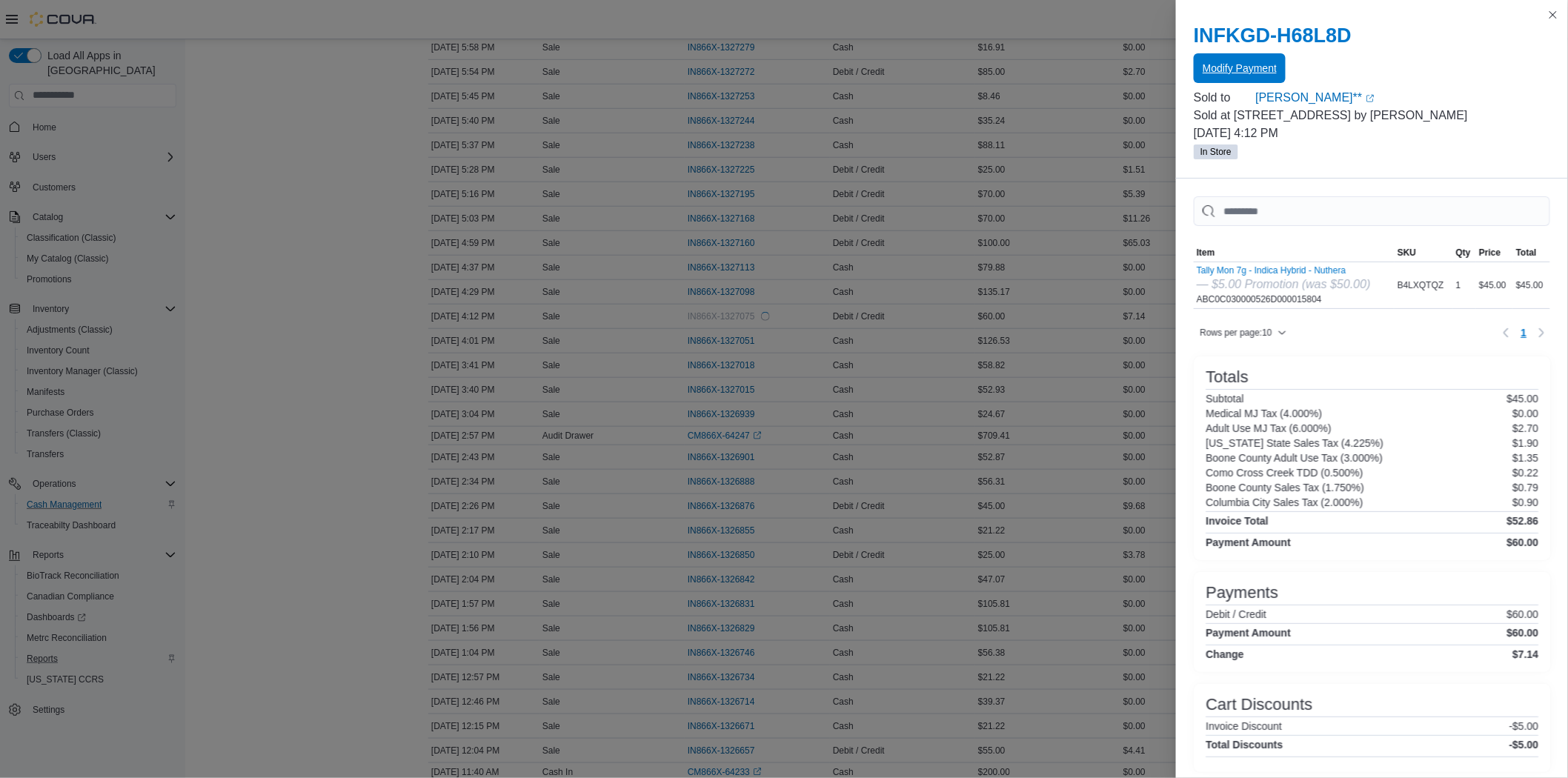
scroll to position [0, 0]
click at [1541, 6] on div "INFKGD-H68L8D Modify Payment Sold to [PERSON_NAME]** (opens in a new tab or win…" at bounding box center [1373, 92] width 392 height 172
click at [1565, 8] on div "INFKGD-H68L8D Modify Payment Sold to [PERSON_NAME]** (opens in a new tab or win…" at bounding box center [1373, 92] width 392 height 172
click at [1557, 14] on button "Close this dialog" at bounding box center [1554, 13] width 18 height 18
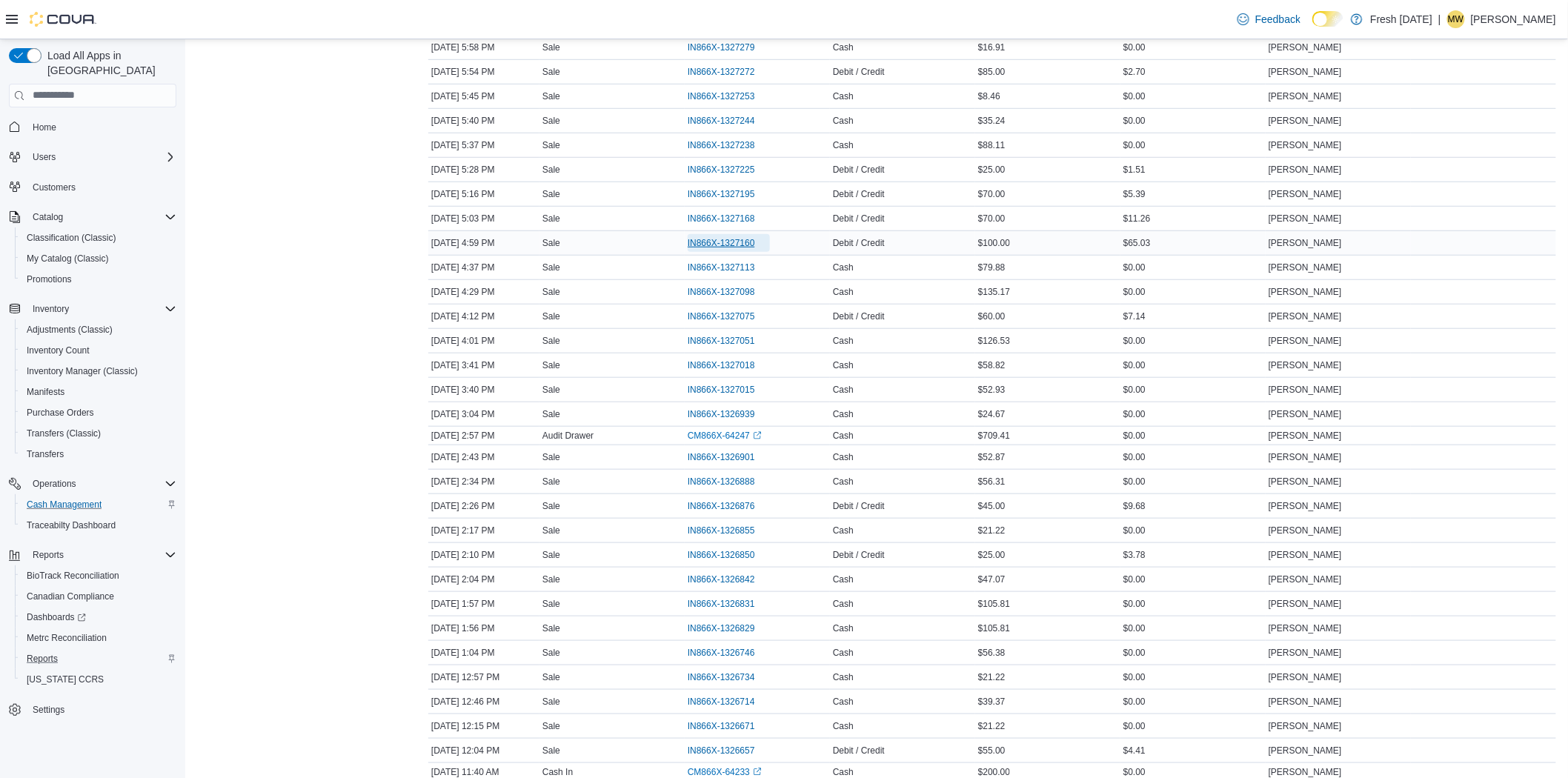
click at [754, 238] on span "IN866X-1327160" at bounding box center [722, 243] width 67 height 11
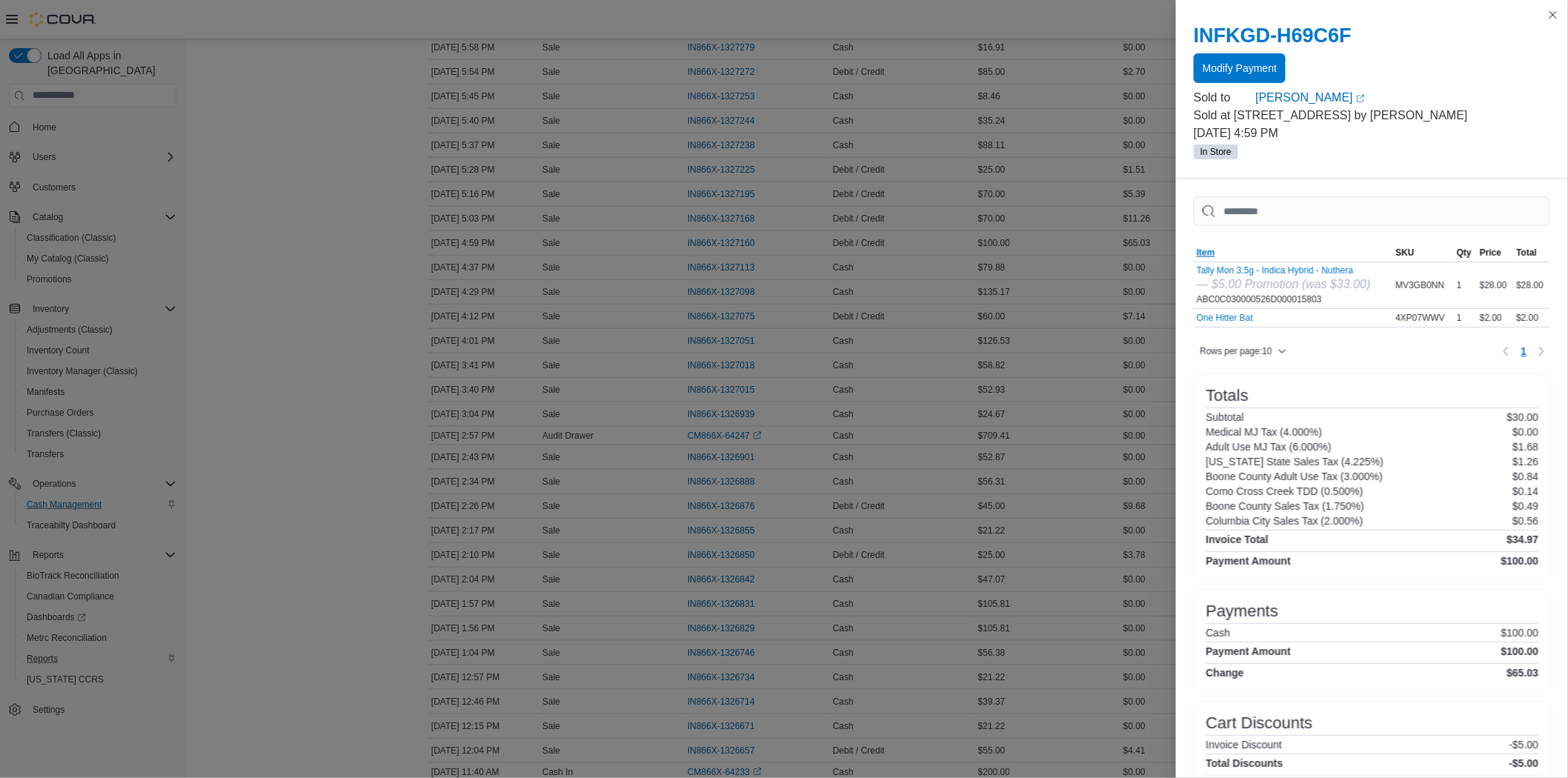
scroll to position [54, 0]
